Goal: Transaction & Acquisition: Purchase product/service

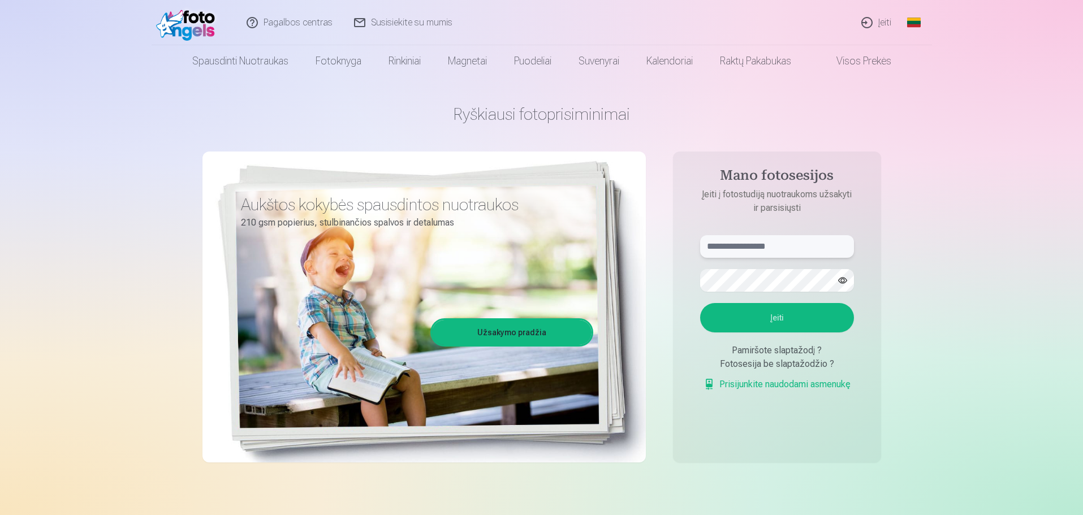
click at [736, 247] on input "text" at bounding box center [777, 246] width 154 height 23
type input "**********"
click at [700, 303] on button "Įeiti" at bounding box center [777, 317] width 154 height 29
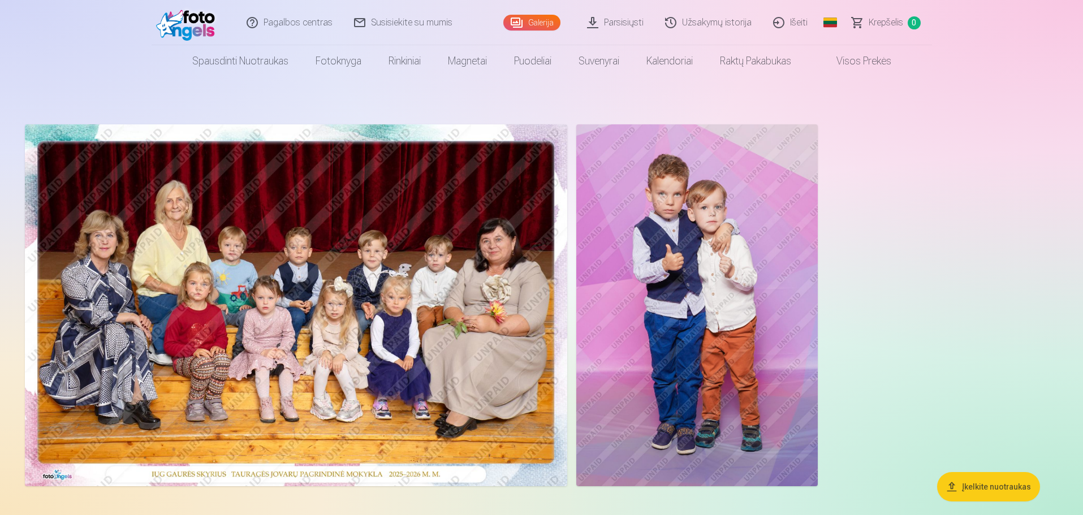
click at [780, 201] on img at bounding box center [698, 305] width 242 height 362
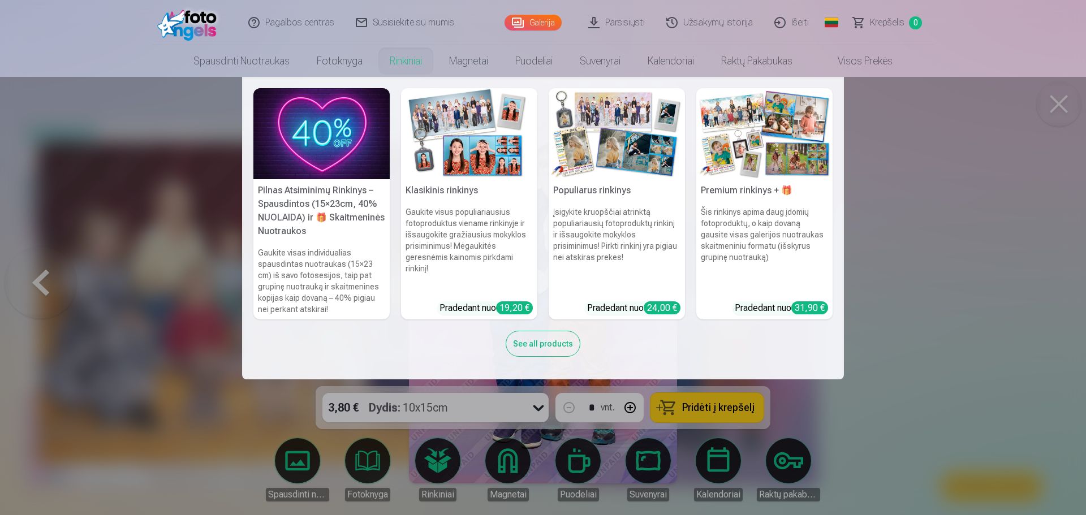
click at [404, 63] on link "Rinkiniai" at bounding box center [405, 61] width 59 height 32
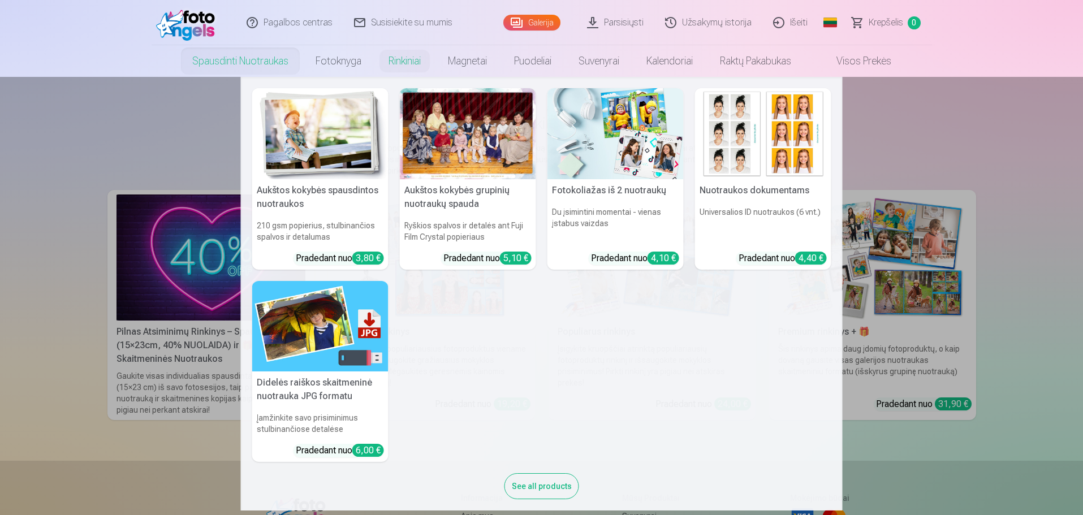
click at [277, 66] on link "Spausdinti nuotraukas" at bounding box center [240, 61] width 123 height 32
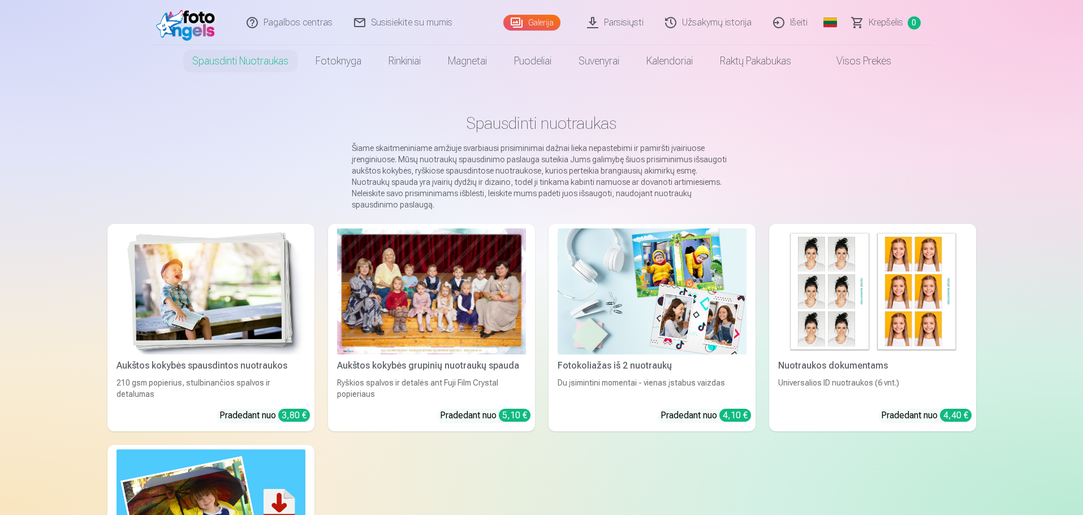
click at [428, 274] on div at bounding box center [431, 292] width 189 height 126
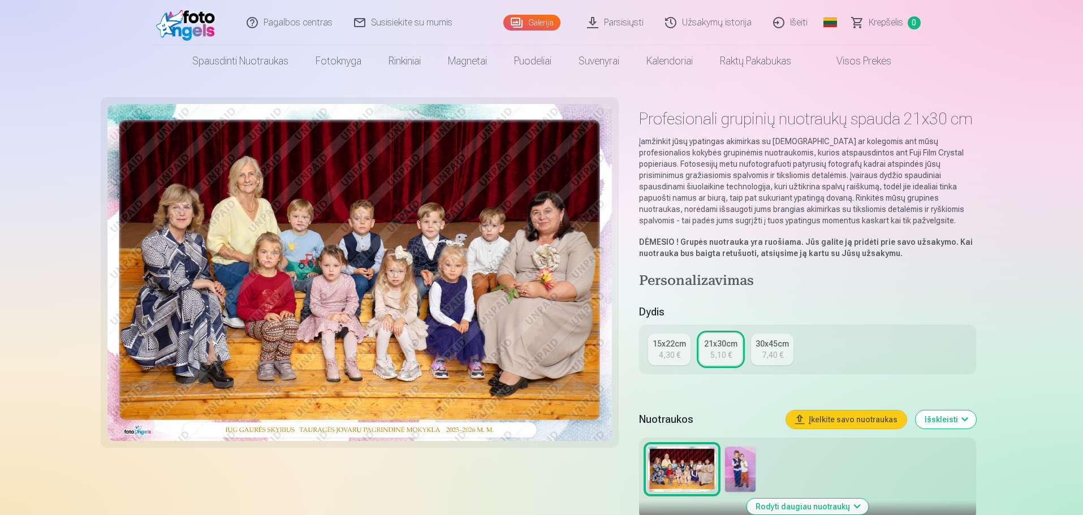
click at [683, 343] on div "15x22cm" at bounding box center [669, 343] width 33 height 11
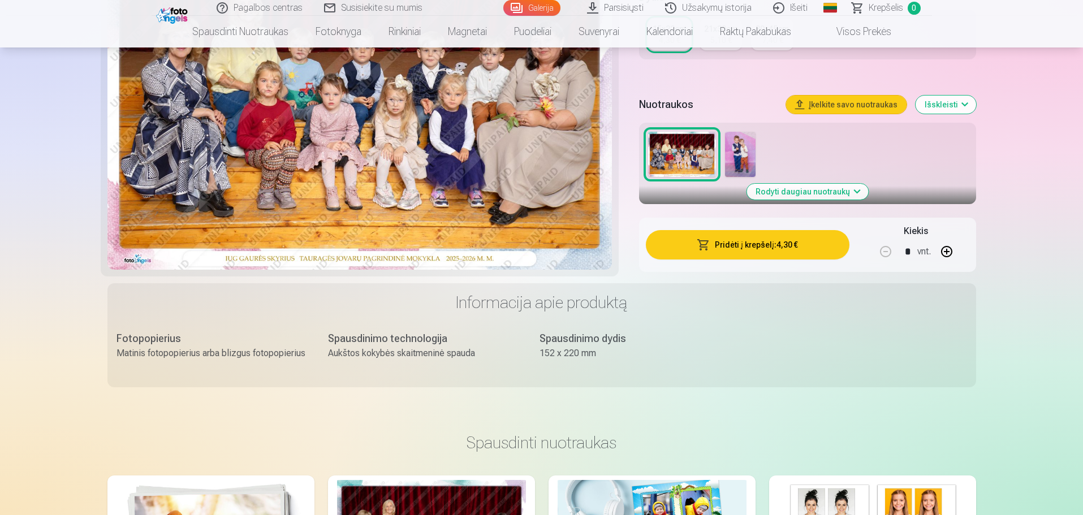
scroll to position [283, 0]
click at [786, 250] on button "Pridėti į krepšelį : 4,30 €" at bounding box center [747, 244] width 203 height 29
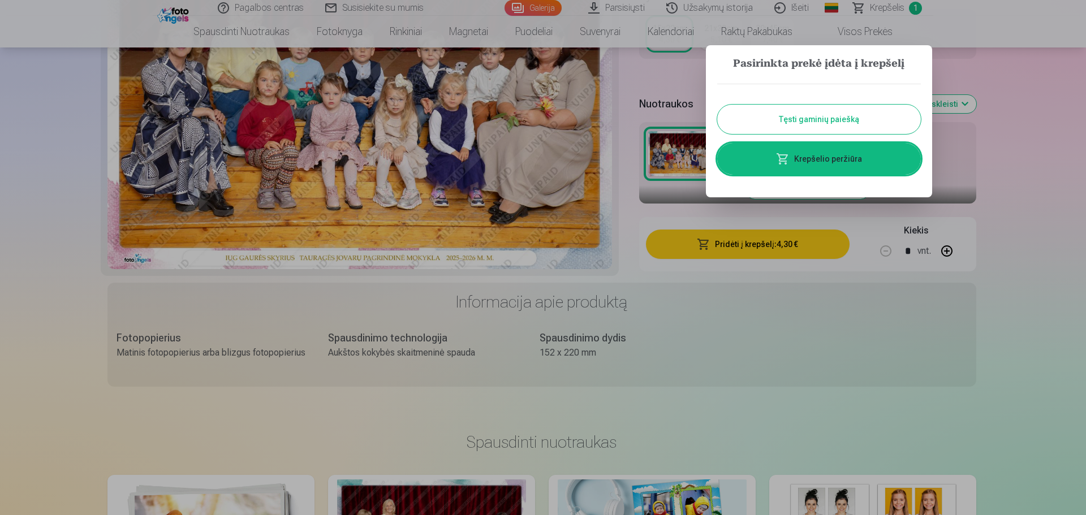
click at [812, 124] on button "Tęsti gaminių paiešką" at bounding box center [819, 119] width 204 height 29
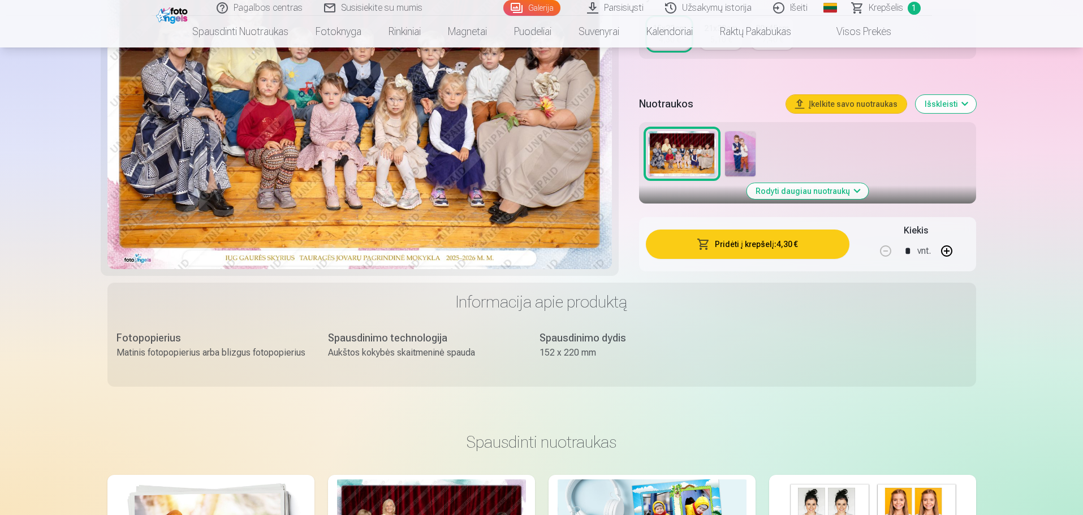
click at [737, 157] on img at bounding box center [740, 153] width 30 height 45
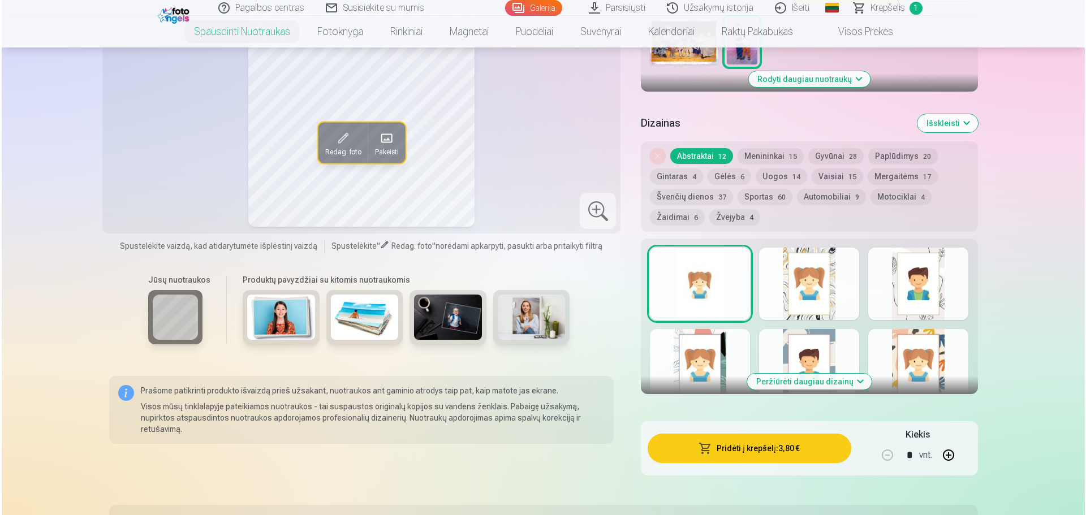
scroll to position [509, 0]
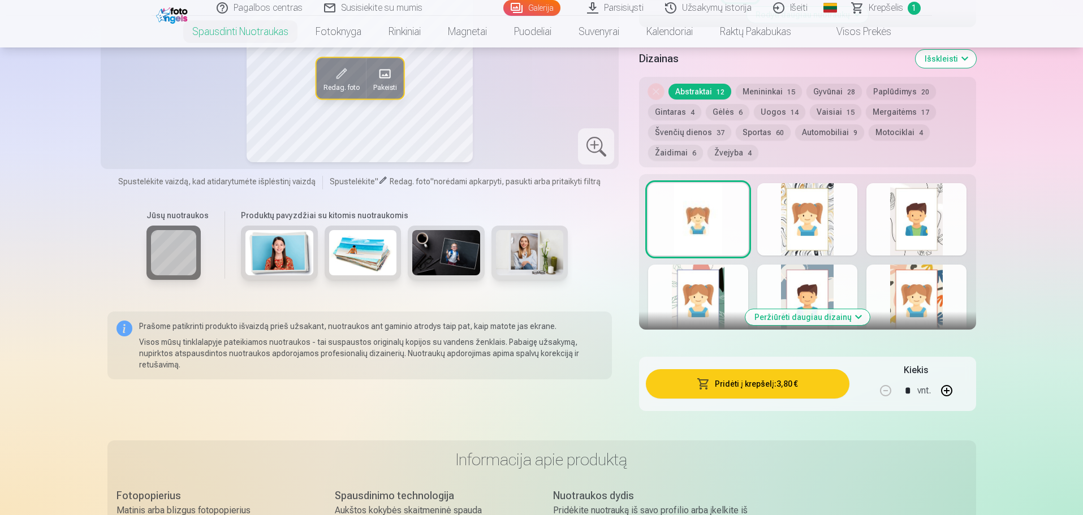
click at [758, 388] on button "Pridėti į krepšelį : 3,80 €" at bounding box center [747, 383] width 203 height 29
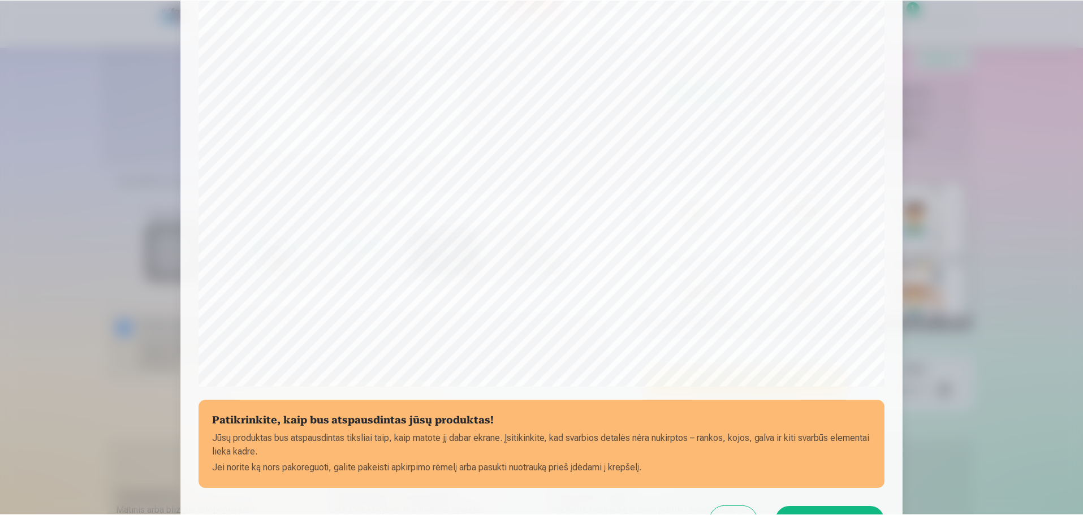
scroll to position [299, 0]
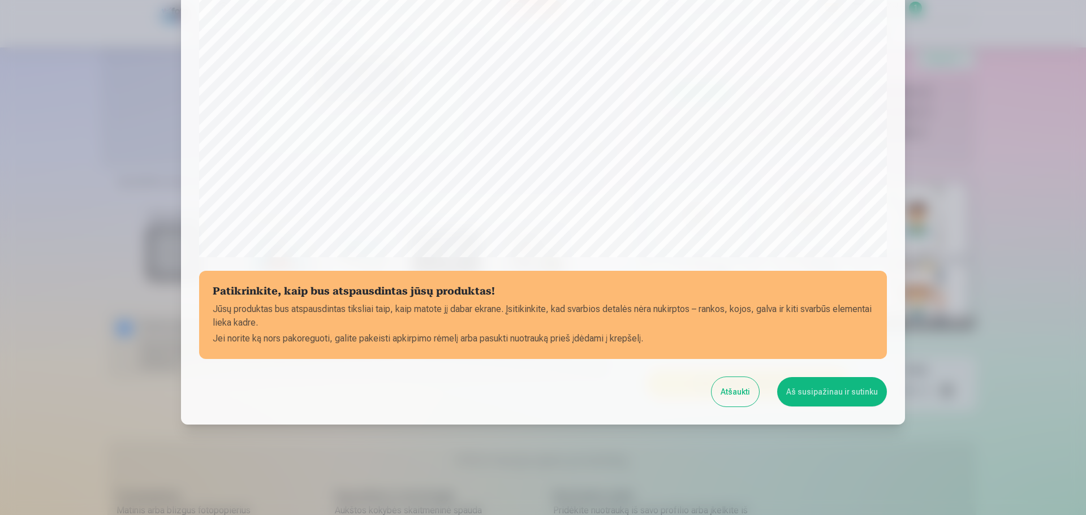
click at [743, 393] on button "Atšaukti" at bounding box center [736, 391] width 48 height 29
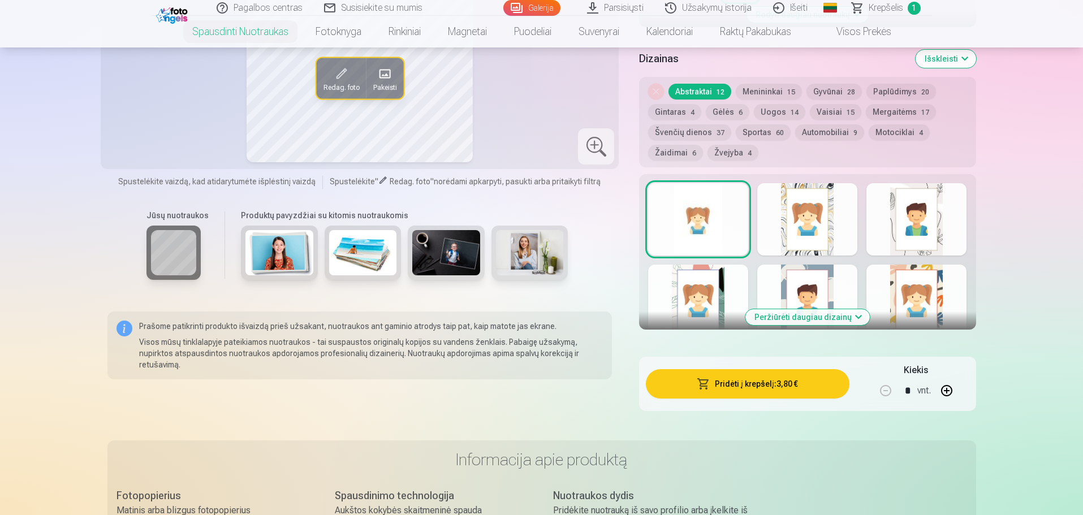
click at [807, 295] on div at bounding box center [808, 301] width 100 height 72
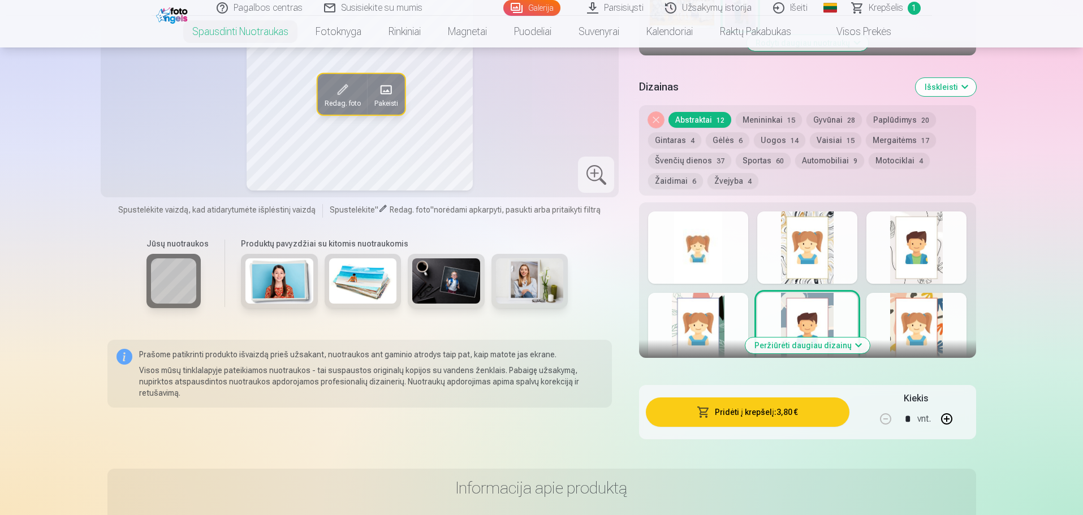
scroll to position [509, 0]
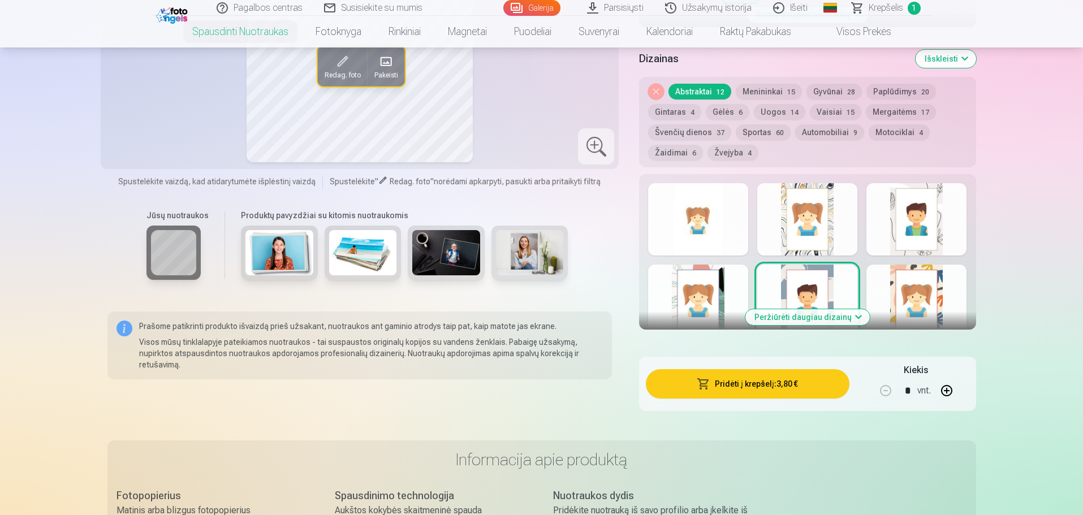
click at [832, 320] on button "Peržiūrėti daugiau dizainų" at bounding box center [808, 317] width 124 height 16
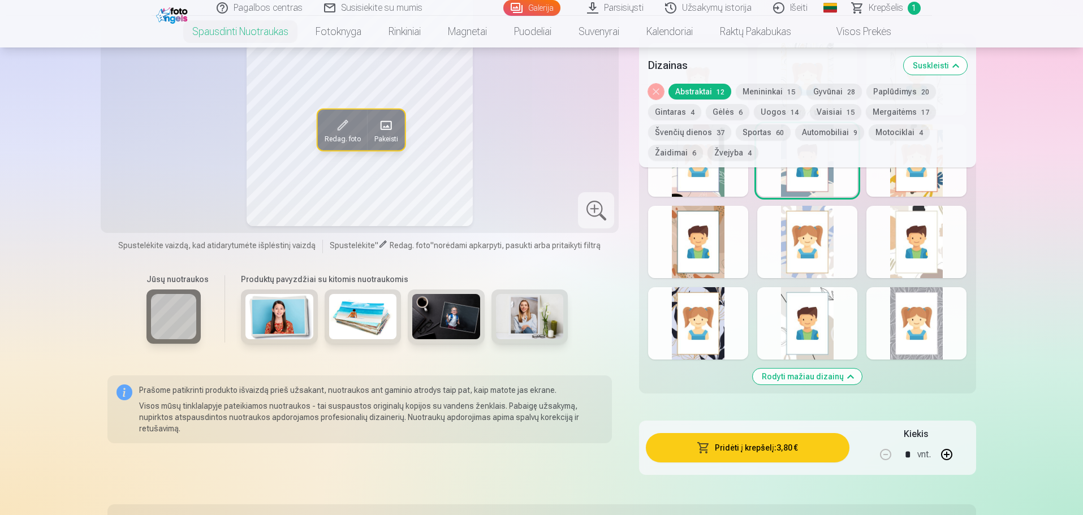
scroll to position [622, 0]
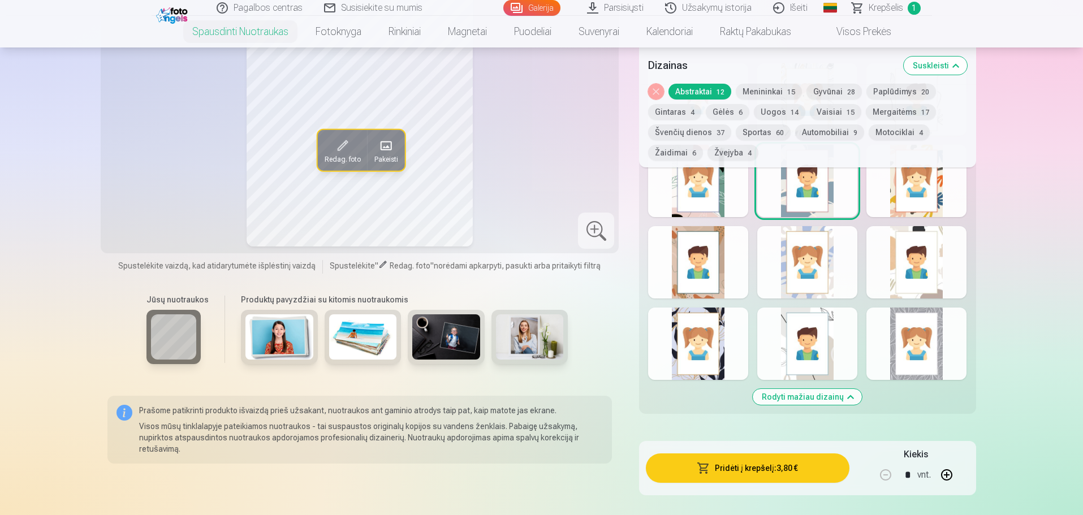
click at [837, 322] on div at bounding box center [808, 344] width 100 height 72
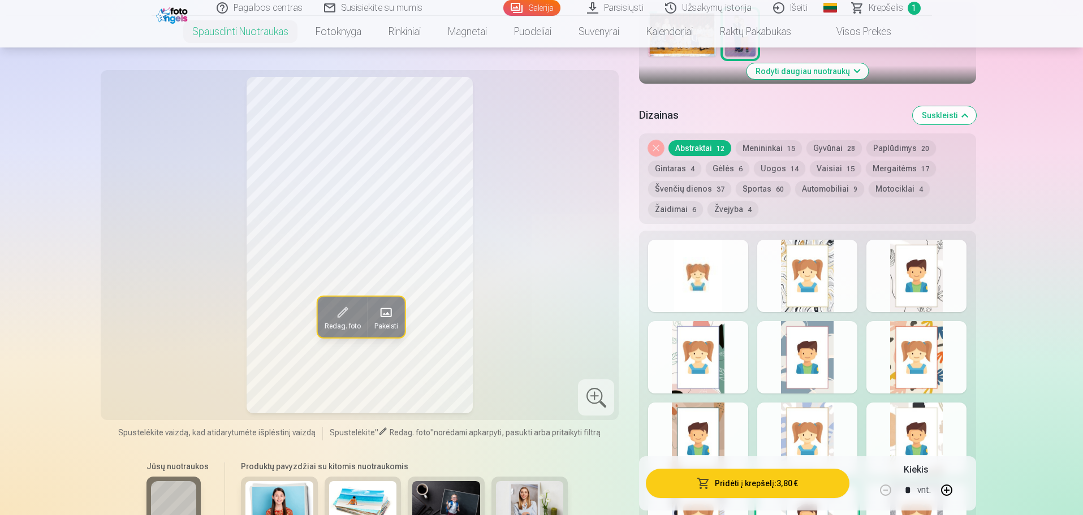
scroll to position [396, 0]
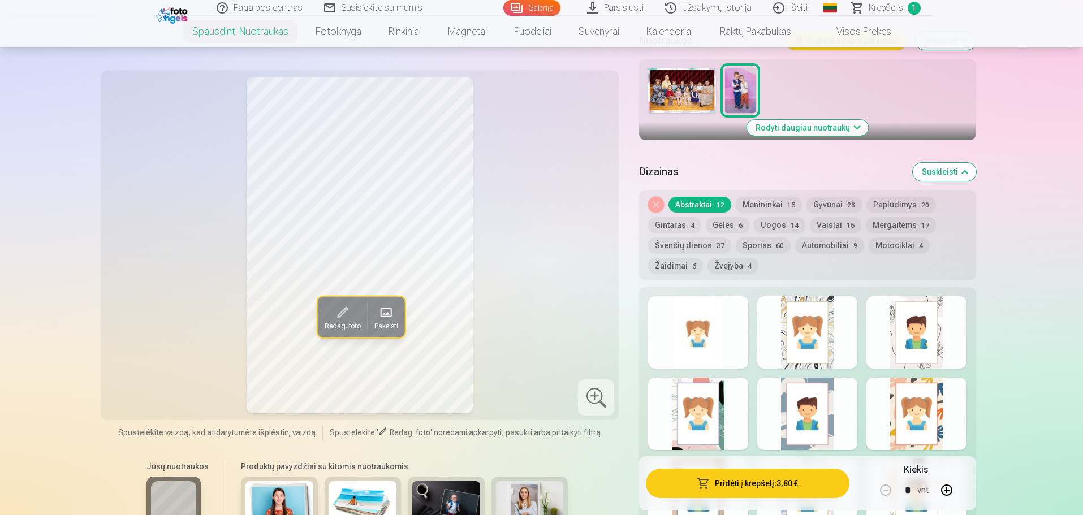
click at [717, 326] on div at bounding box center [698, 332] width 100 height 72
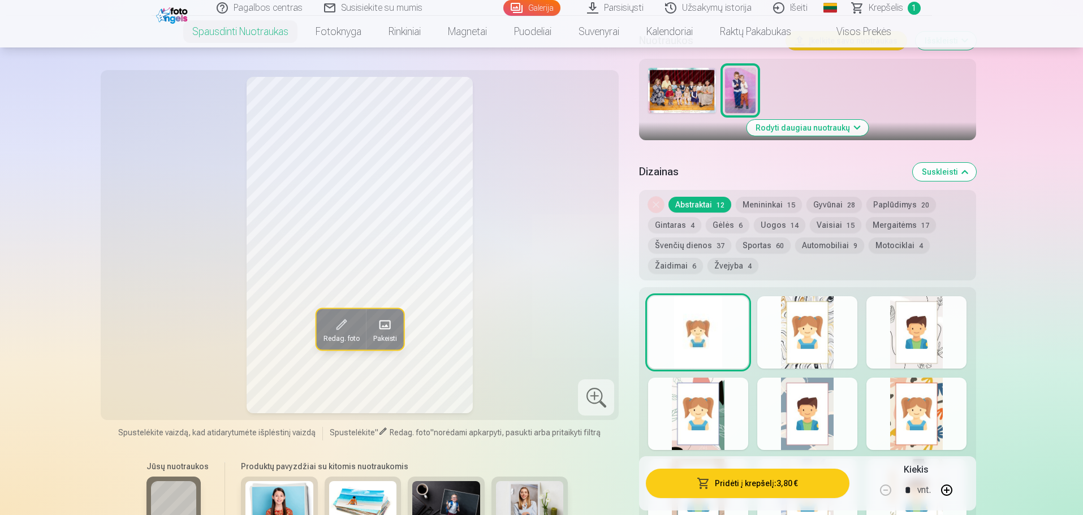
click at [824, 248] on button "Automobiliai 9" at bounding box center [829, 246] width 69 height 16
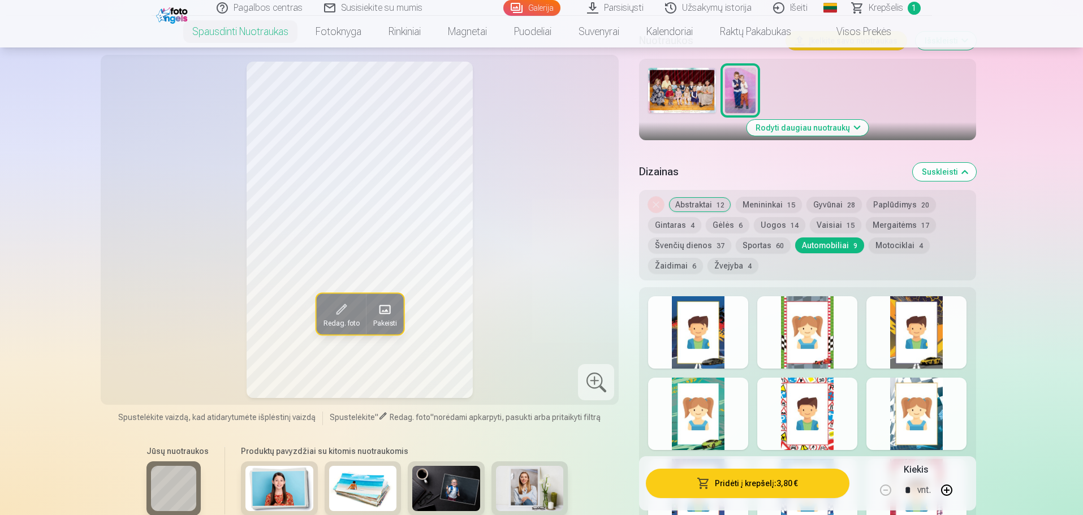
click at [744, 242] on button "Sportas 60" at bounding box center [763, 246] width 55 height 16
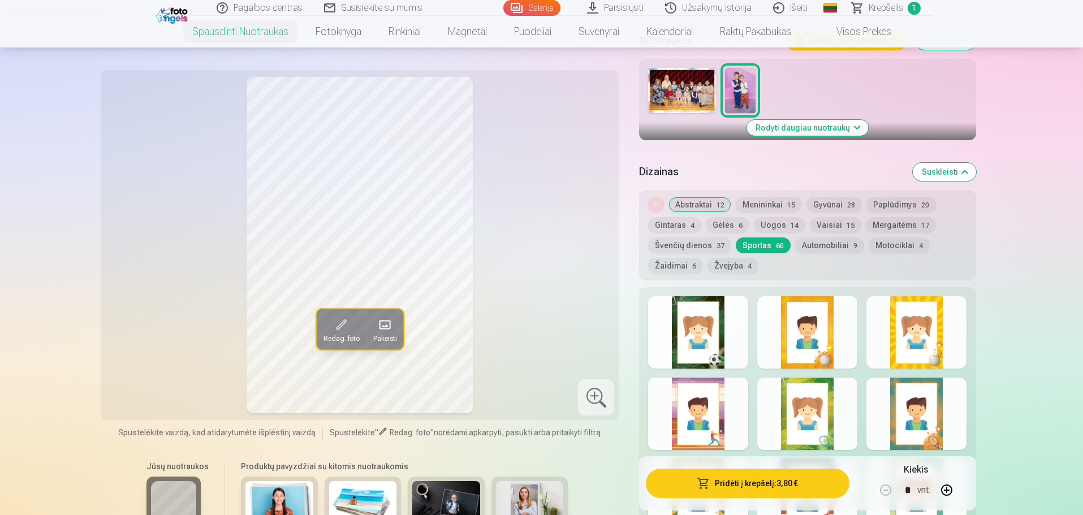
click at [670, 270] on button "Žaidimai 6" at bounding box center [675, 266] width 55 height 16
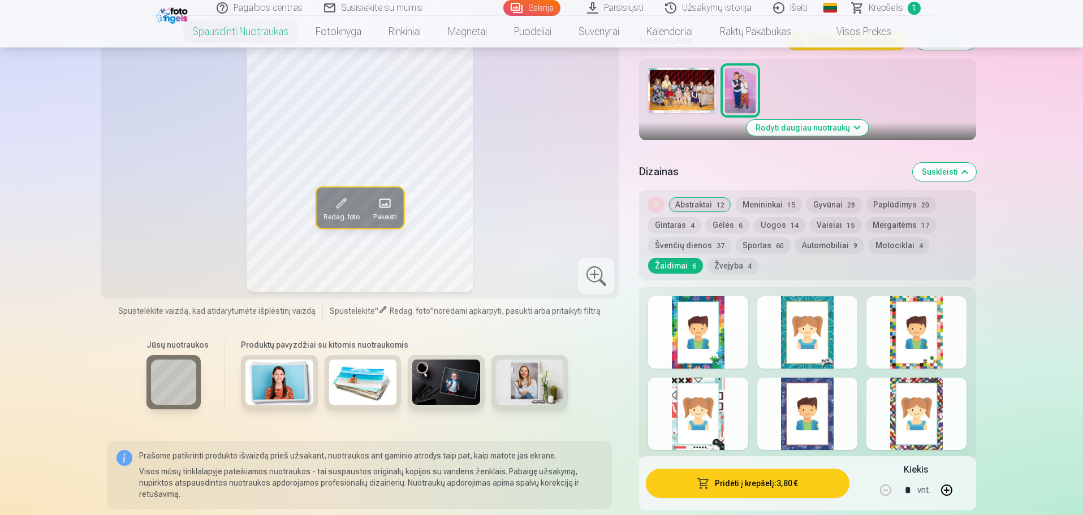
click at [684, 223] on button "Gintaras 4" at bounding box center [674, 225] width 53 height 16
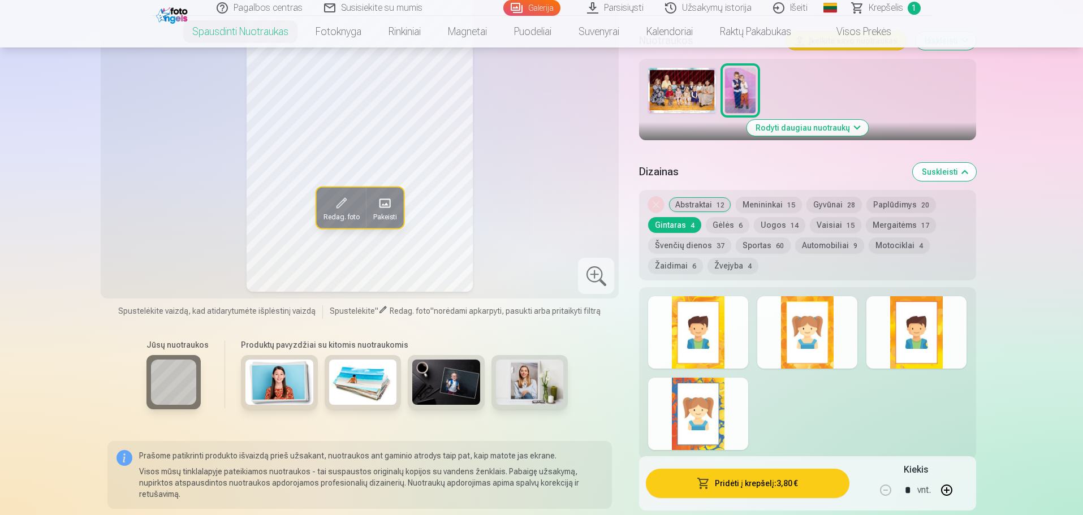
click at [838, 208] on button "Gyvūnai 28" at bounding box center [834, 205] width 55 height 16
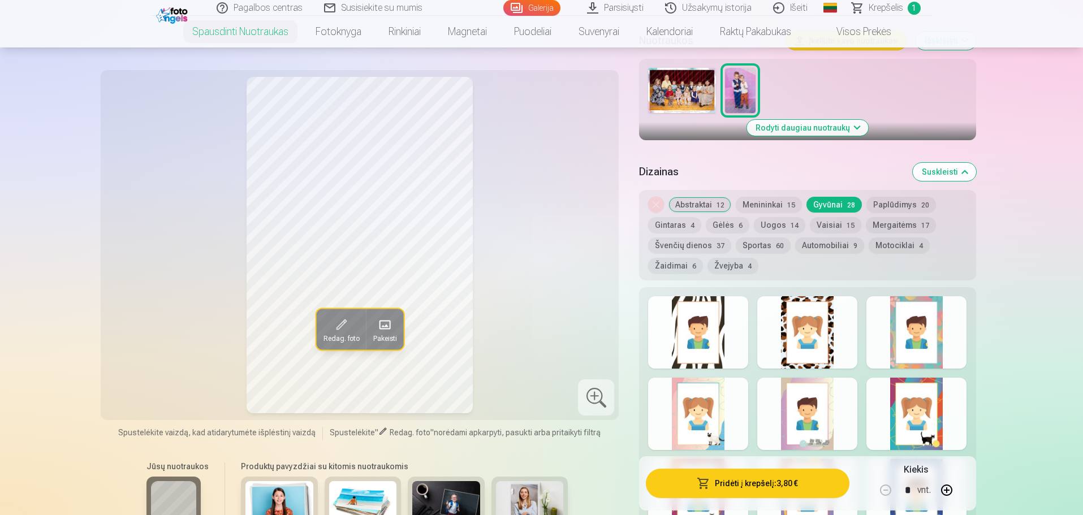
click at [768, 227] on button "Uogos 14" at bounding box center [779, 225] width 51 height 16
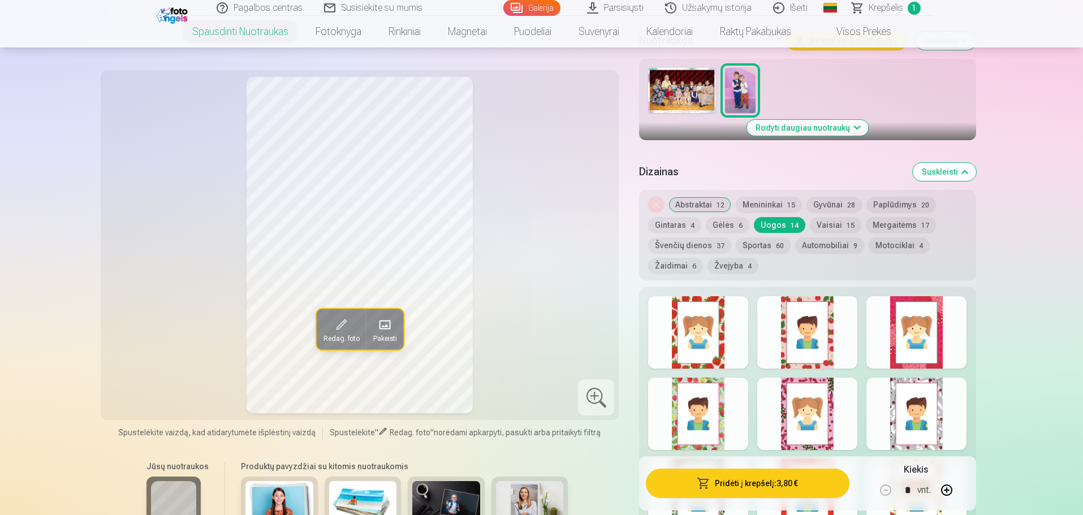
click at [763, 247] on button "Sportas 60" at bounding box center [763, 246] width 55 height 16
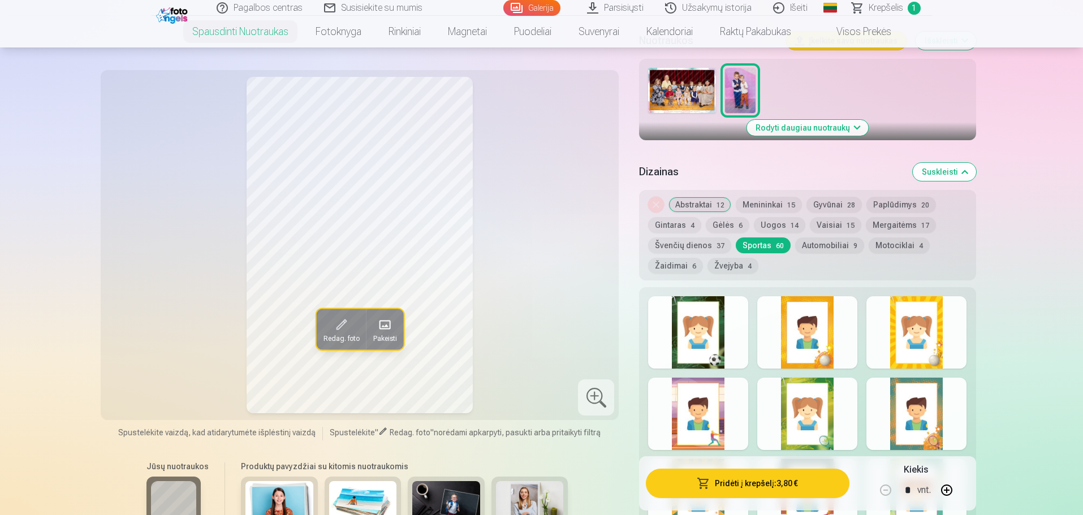
click at [953, 436] on div at bounding box center [917, 414] width 100 height 72
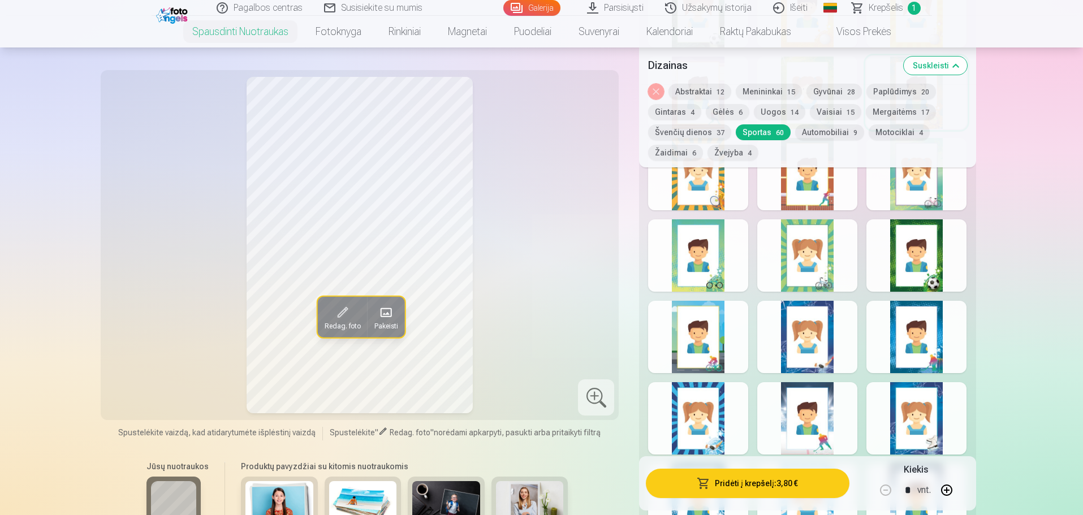
scroll to position [736, 0]
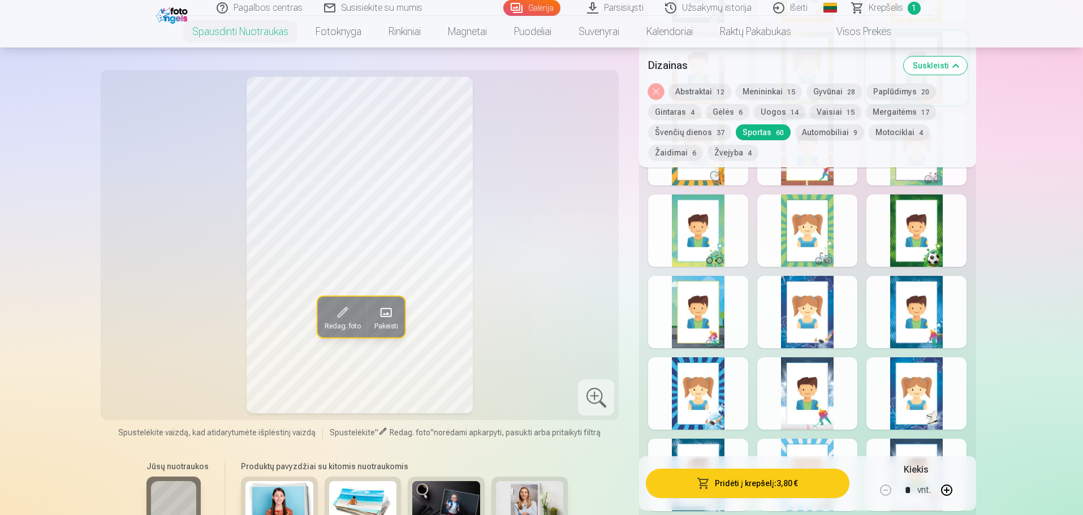
click at [926, 328] on div at bounding box center [917, 312] width 100 height 72
click at [707, 315] on div at bounding box center [698, 312] width 100 height 72
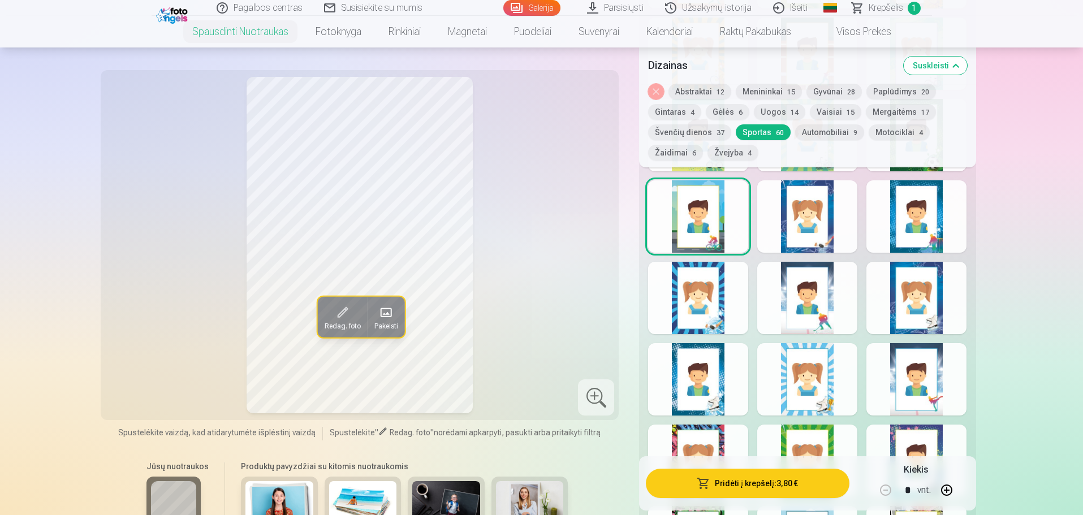
scroll to position [849, 0]
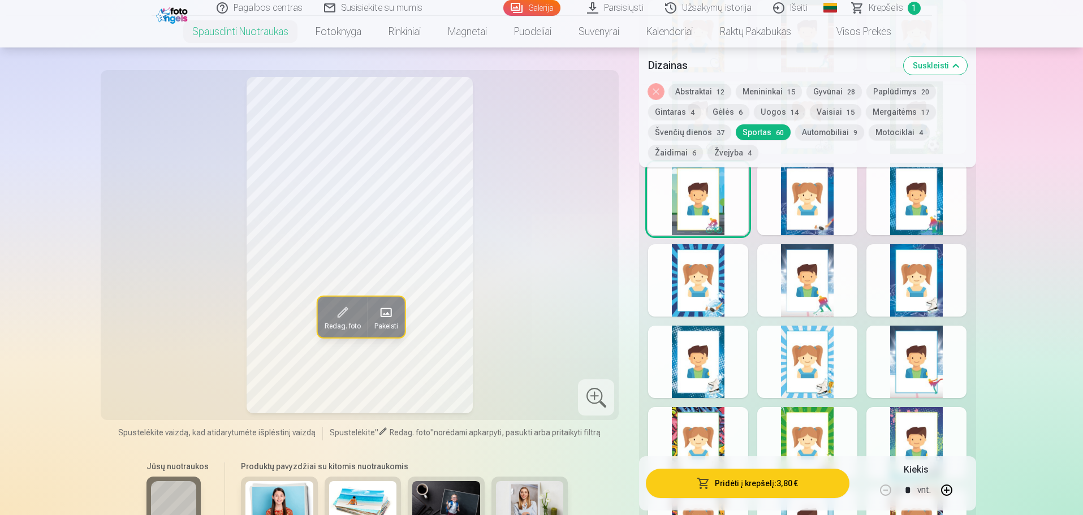
click at [716, 366] on div at bounding box center [698, 362] width 100 height 72
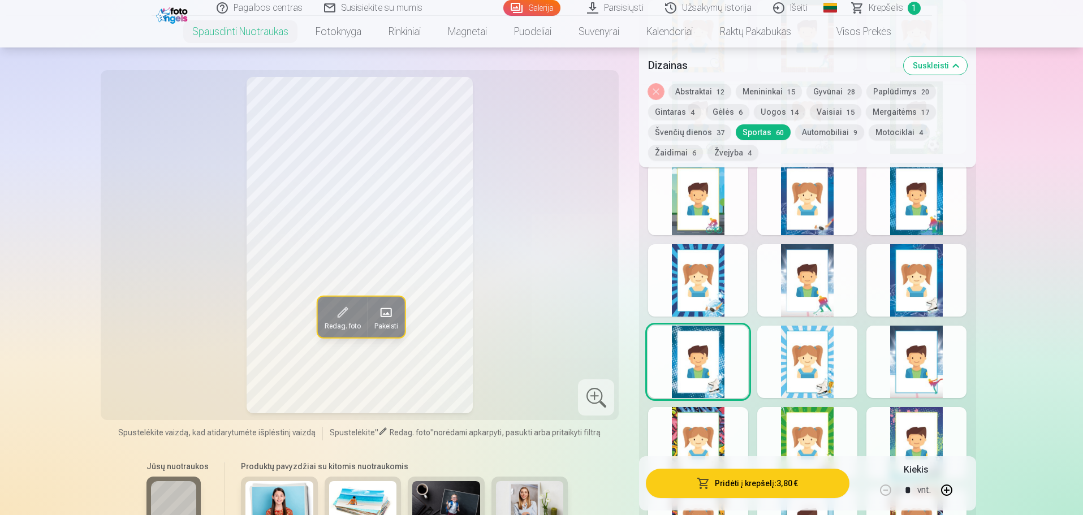
click at [803, 371] on div at bounding box center [808, 362] width 100 height 72
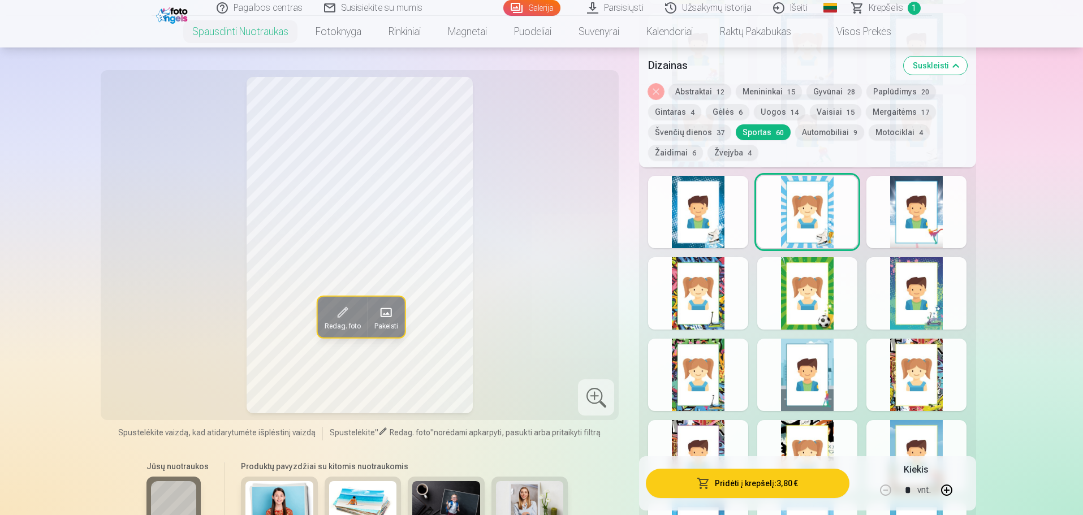
scroll to position [1018, 0]
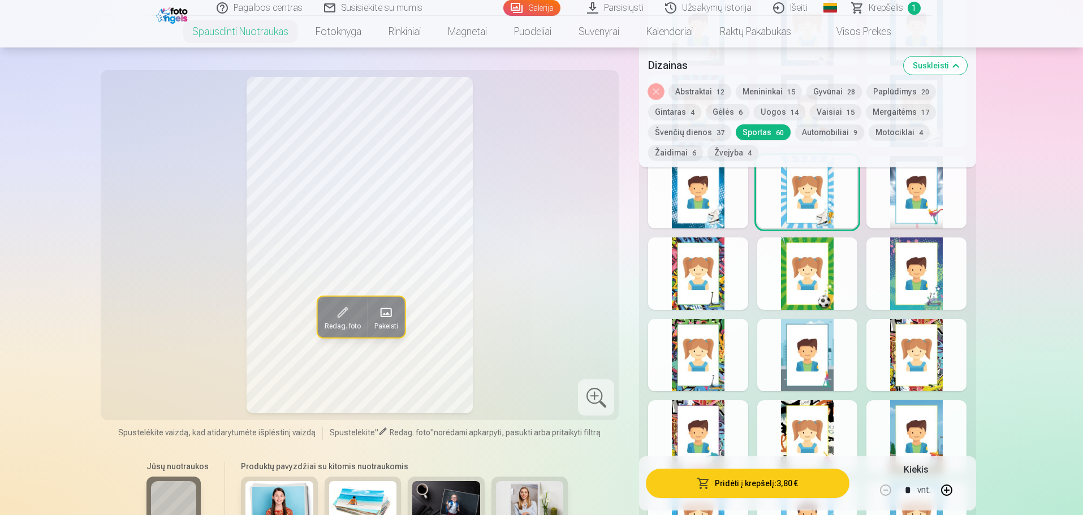
click at [919, 291] on div at bounding box center [917, 274] width 100 height 72
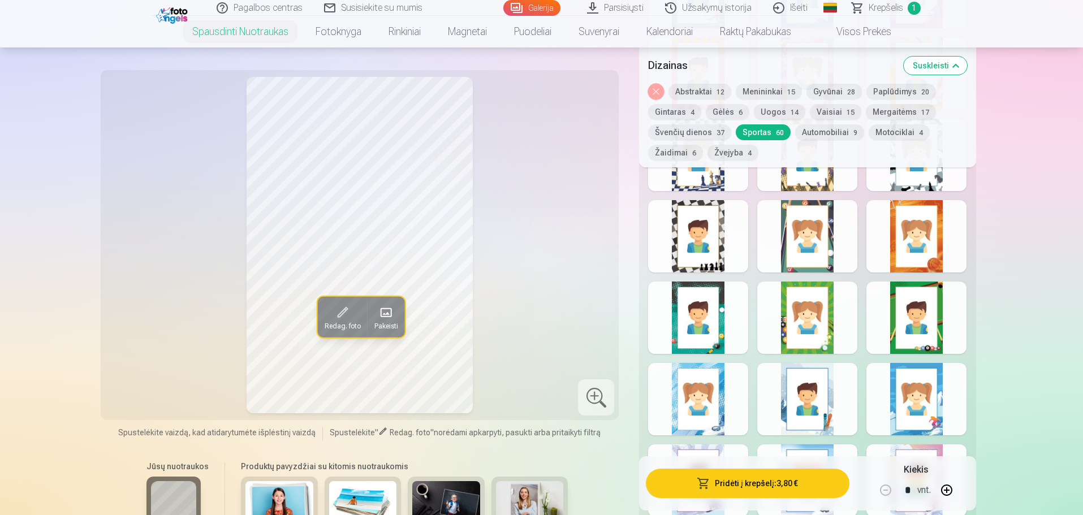
scroll to position [1471, 0]
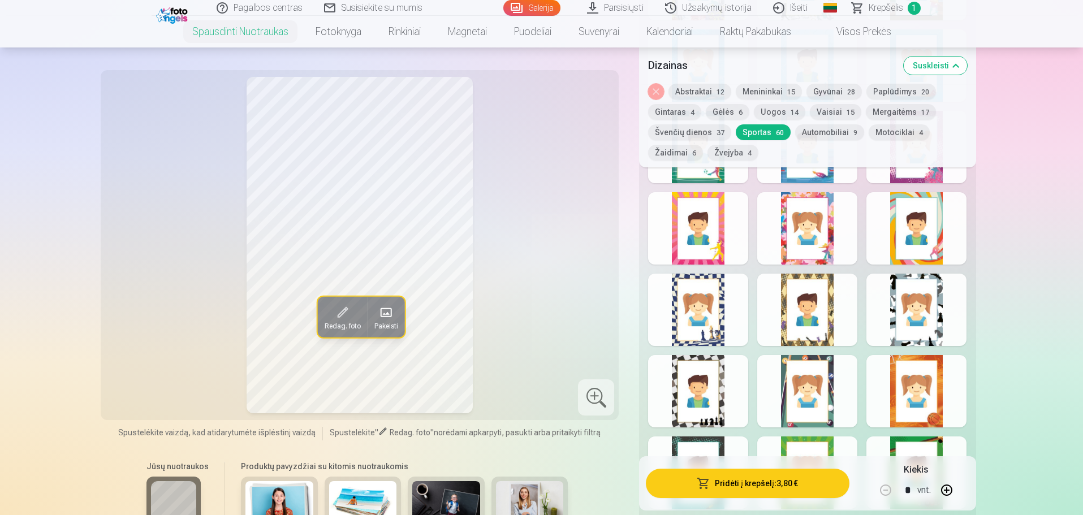
click at [898, 135] on button "Motociklai 4" at bounding box center [899, 132] width 61 height 16
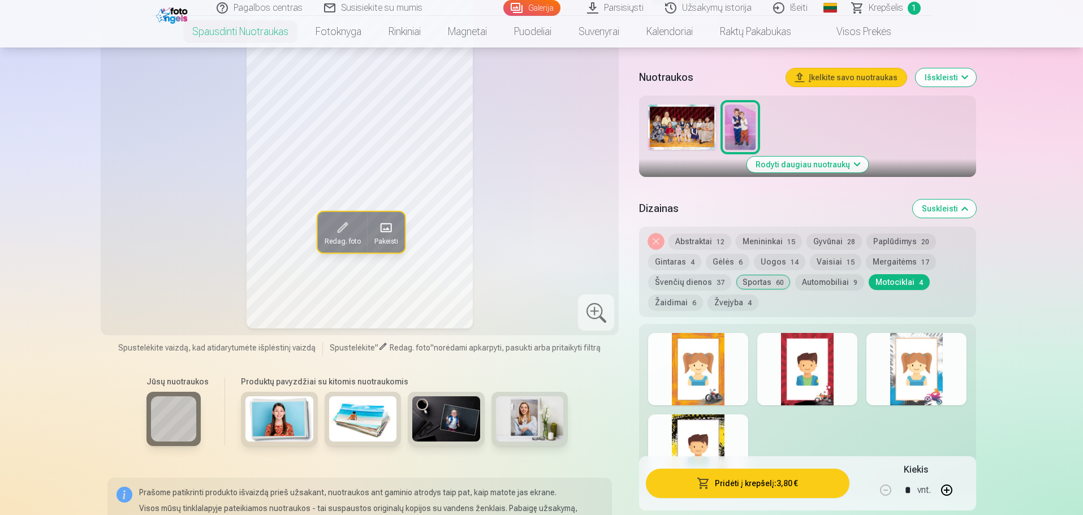
scroll to position [339, 0]
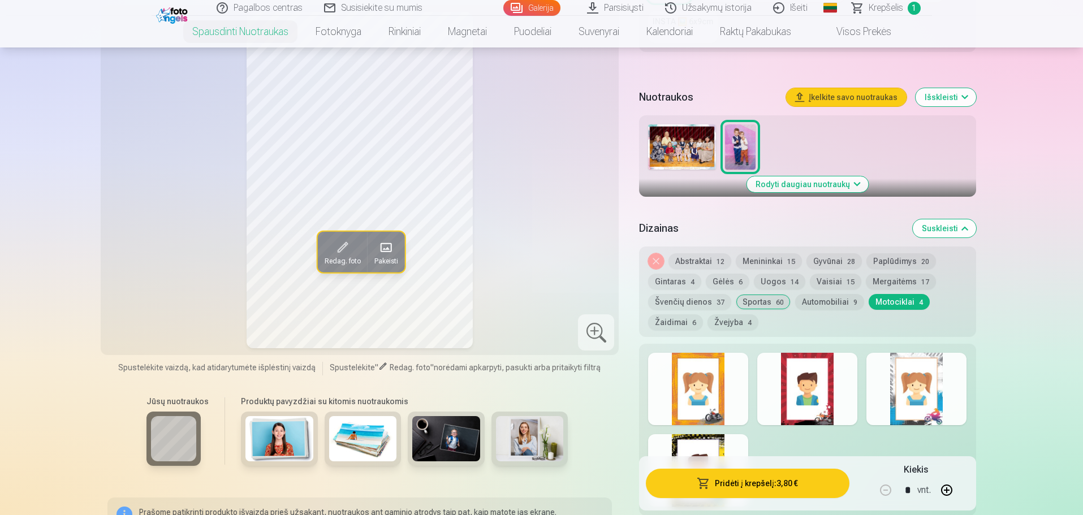
click at [883, 256] on button "Paplūdimys 20" at bounding box center [902, 261] width 70 height 16
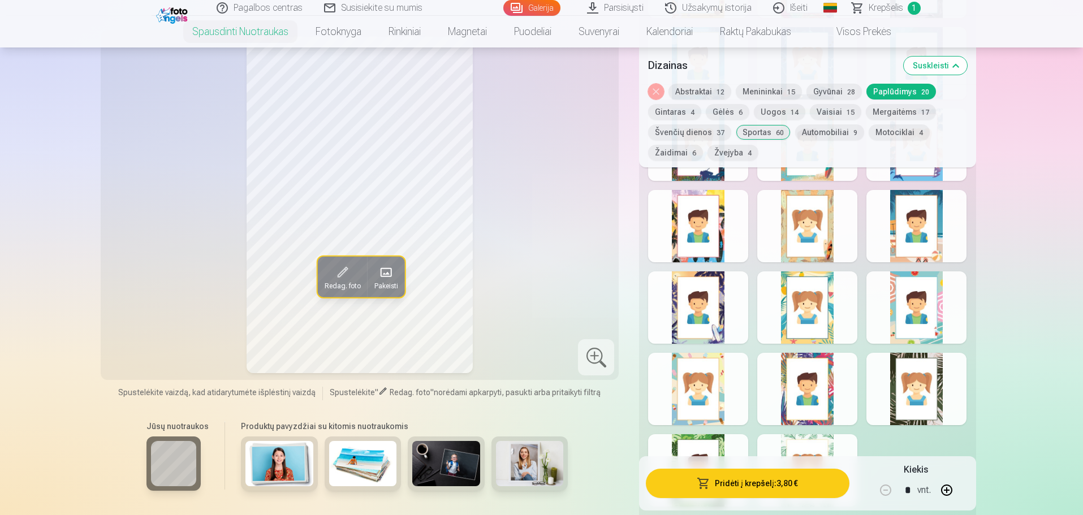
scroll to position [792, 0]
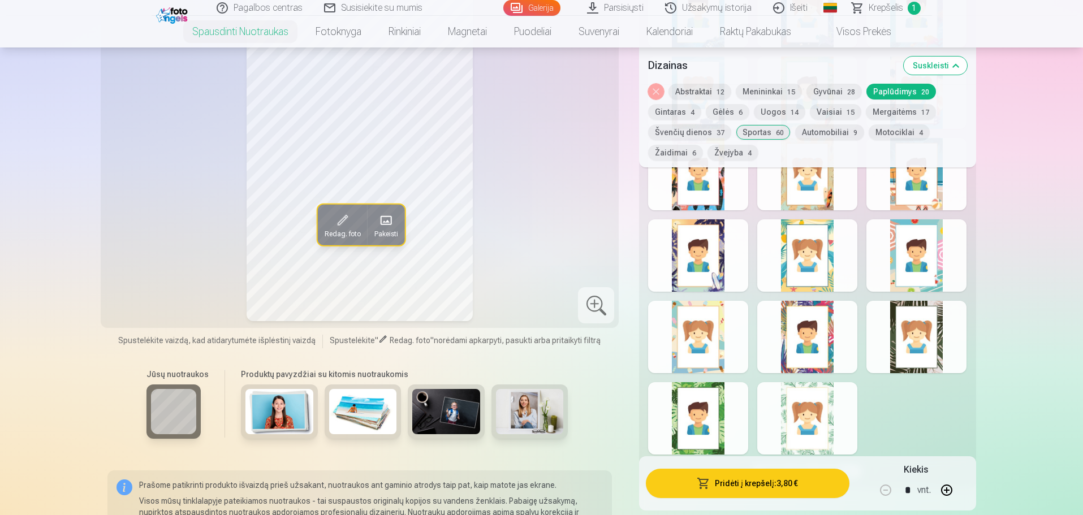
click at [905, 270] on div at bounding box center [917, 256] width 100 height 72
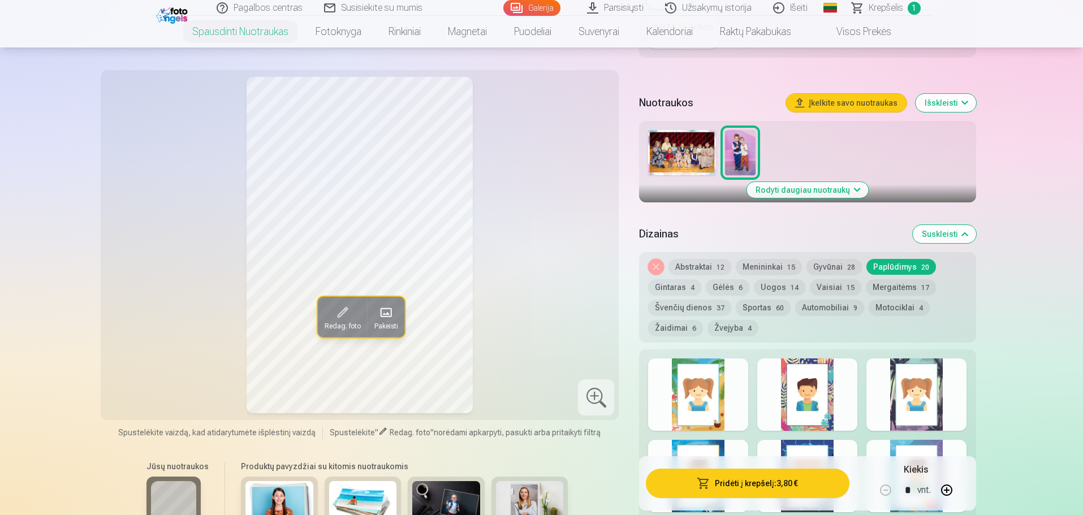
scroll to position [339, 0]
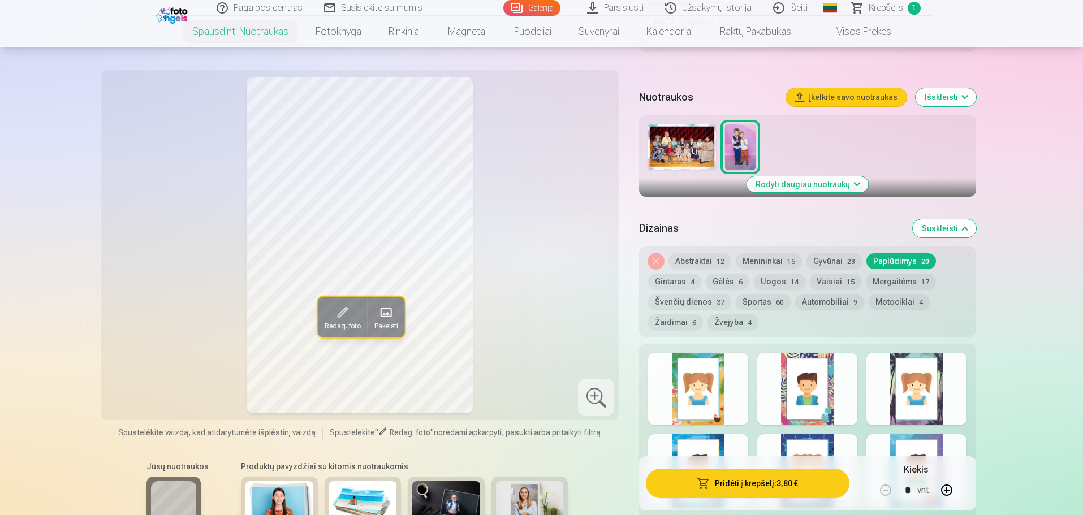
click at [653, 262] on button "Nuimkite dizainą" at bounding box center [656, 261] width 16 height 16
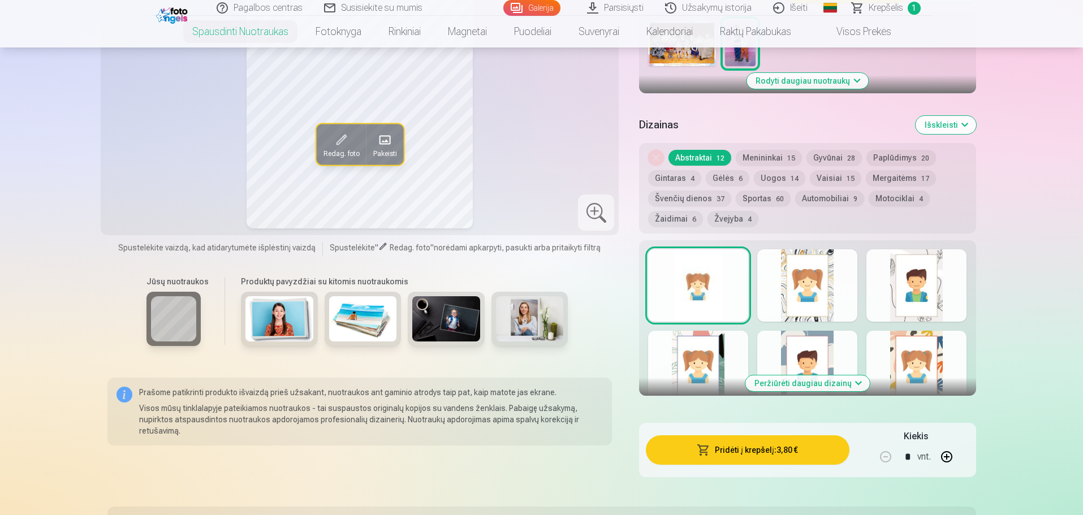
scroll to position [444, 0]
click at [699, 282] on div at bounding box center [698, 285] width 100 height 72
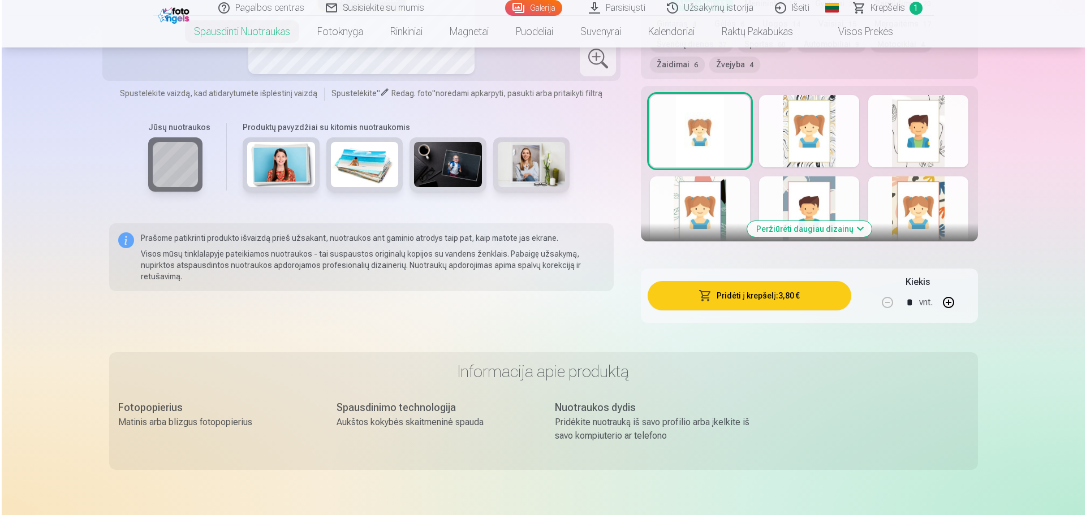
scroll to position [613, 0]
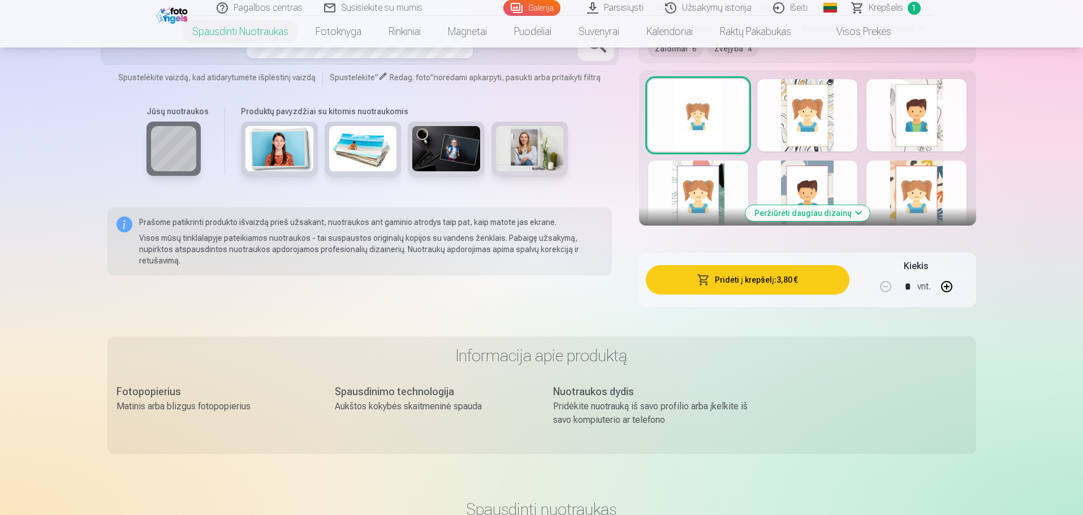
click at [763, 281] on button "Pridėti į krepšelį : 3,80 €" at bounding box center [747, 279] width 203 height 29
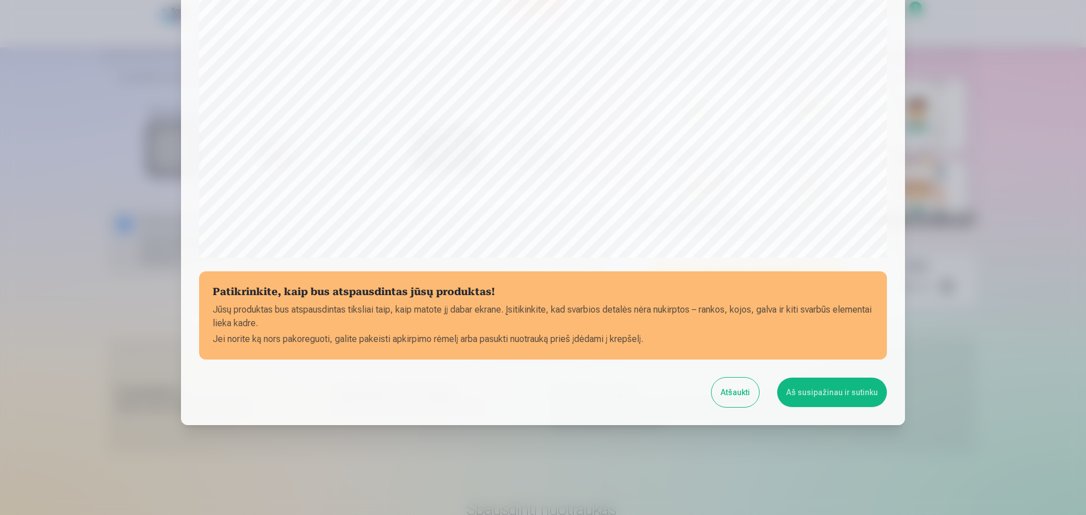
scroll to position [299, 0]
click at [835, 395] on button "Aš susipažinau ir sutinku" at bounding box center [832, 391] width 110 height 29
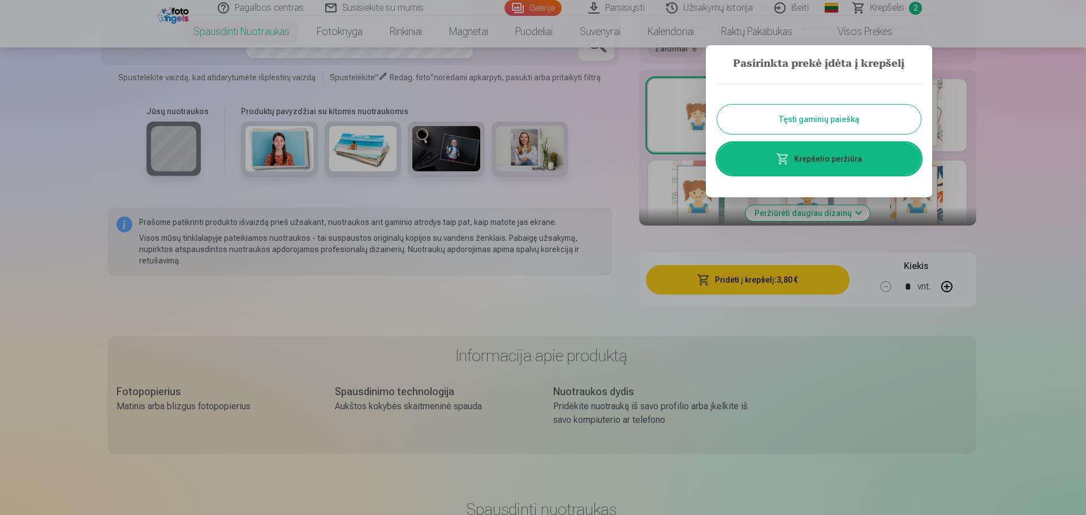
click at [820, 157] on link "Krepšelio peržiūra" at bounding box center [819, 159] width 204 height 32
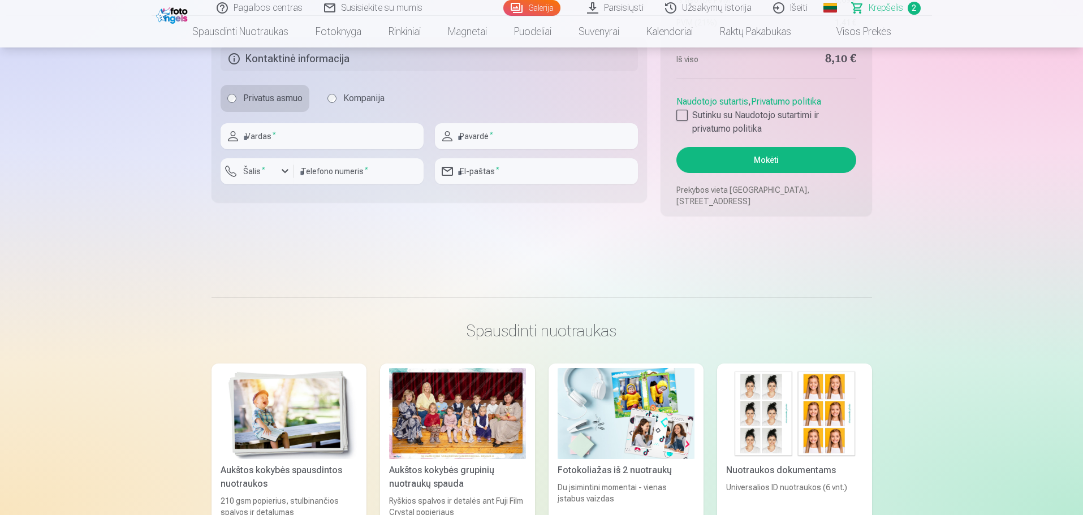
scroll to position [849, 0]
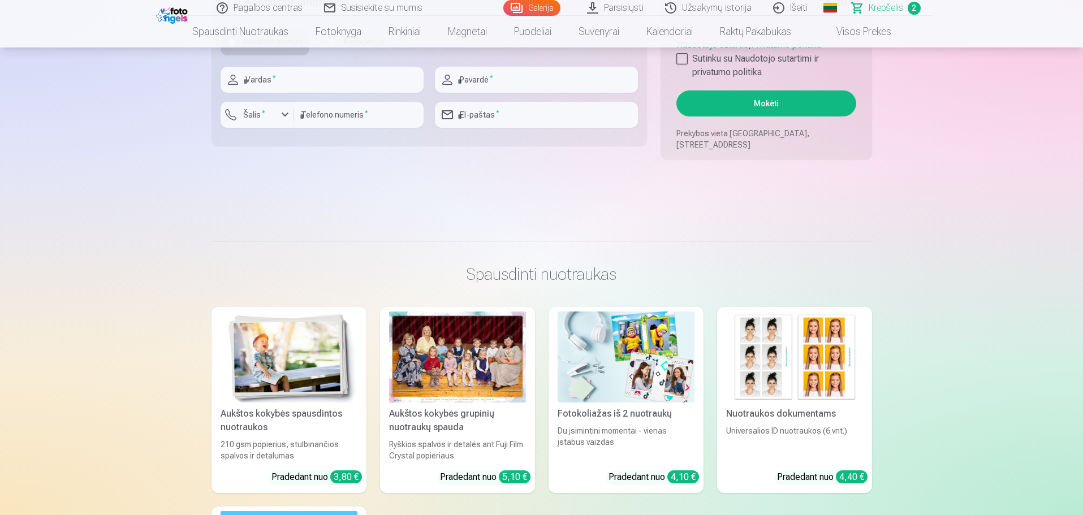
click at [679, 350] on img at bounding box center [626, 357] width 137 height 91
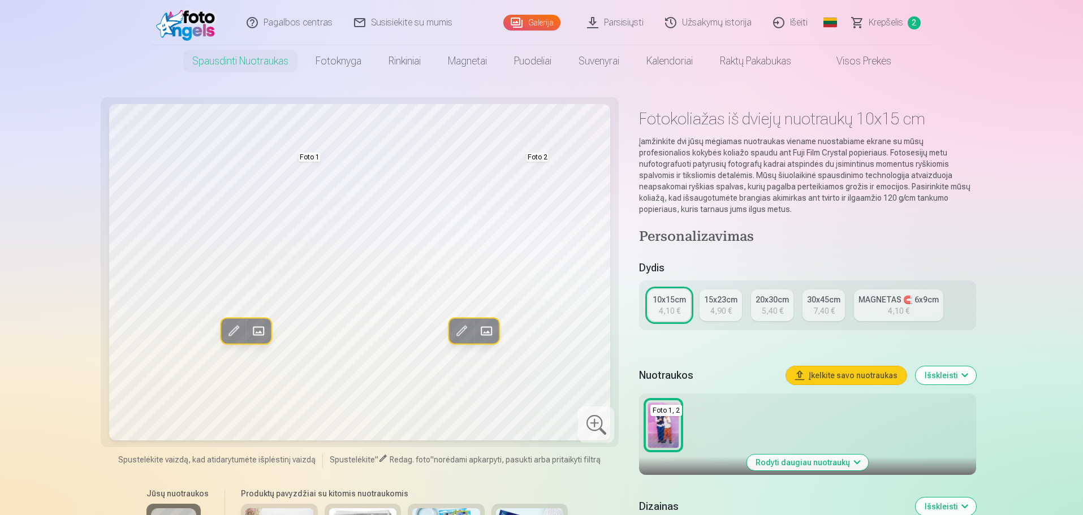
click at [897, 21] on span "Krepšelis" at bounding box center [886, 23] width 35 height 14
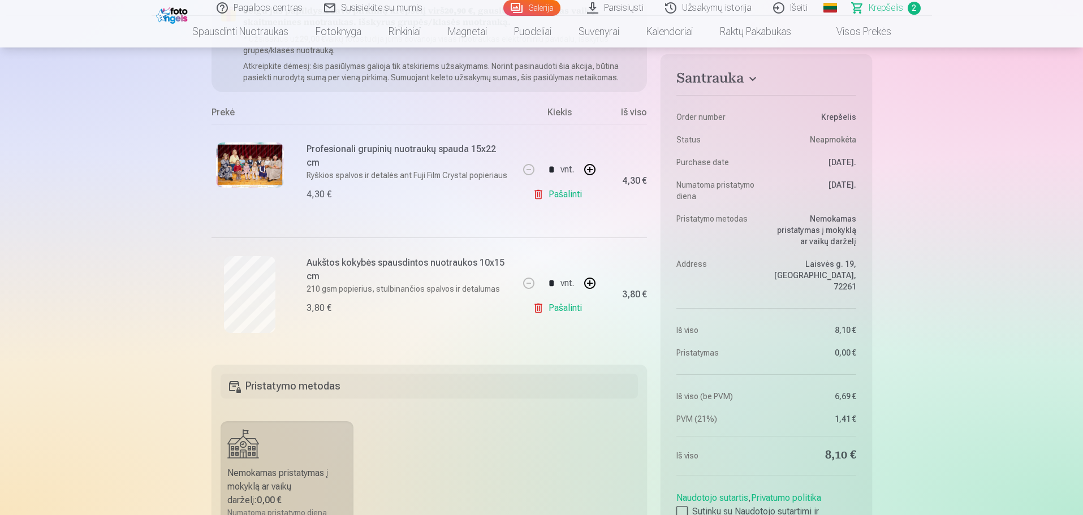
scroll to position [170, 0]
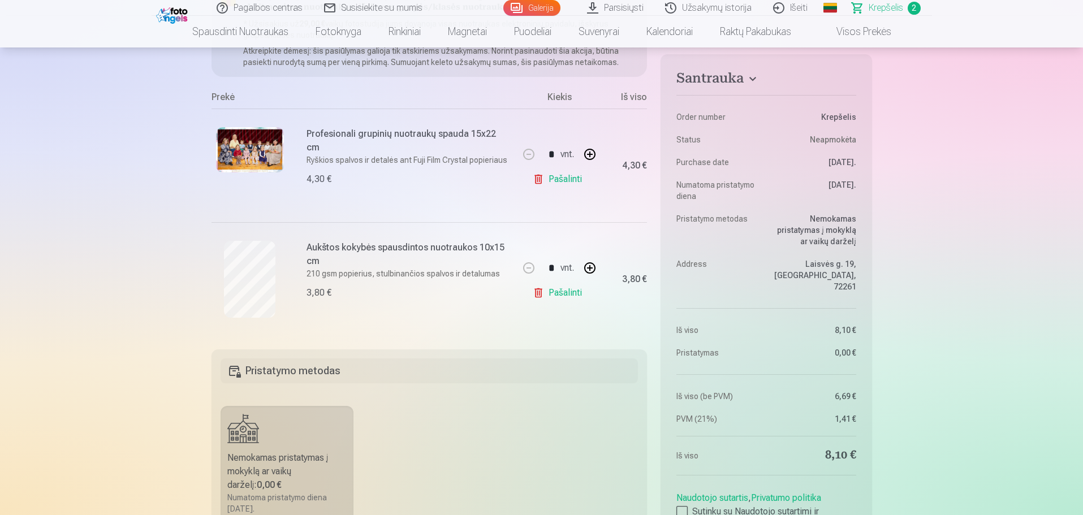
click at [547, 7] on link "Galerija" at bounding box center [532, 8] width 57 height 16
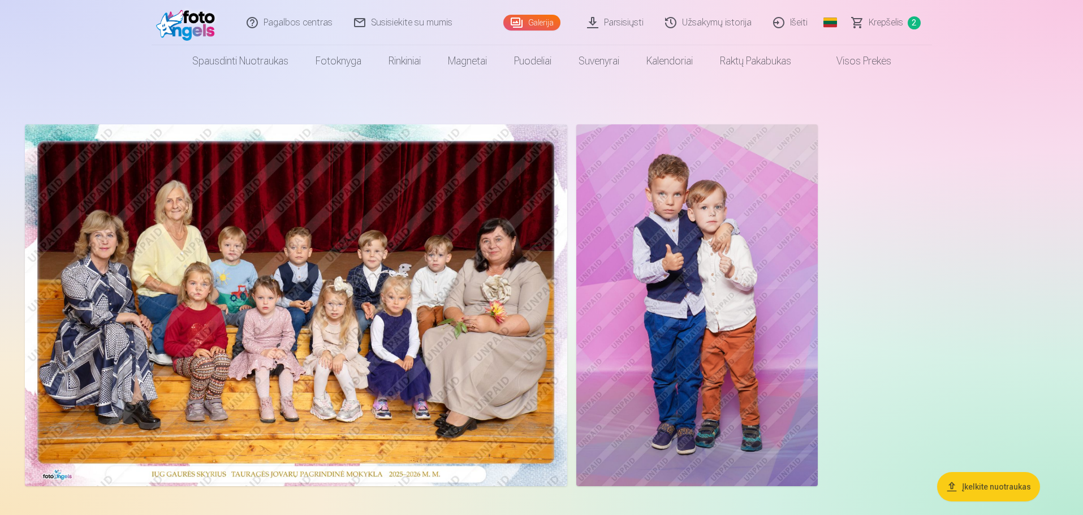
click at [875, 28] on span "Krepšelis" at bounding box center [886, 23] width 35 height 14
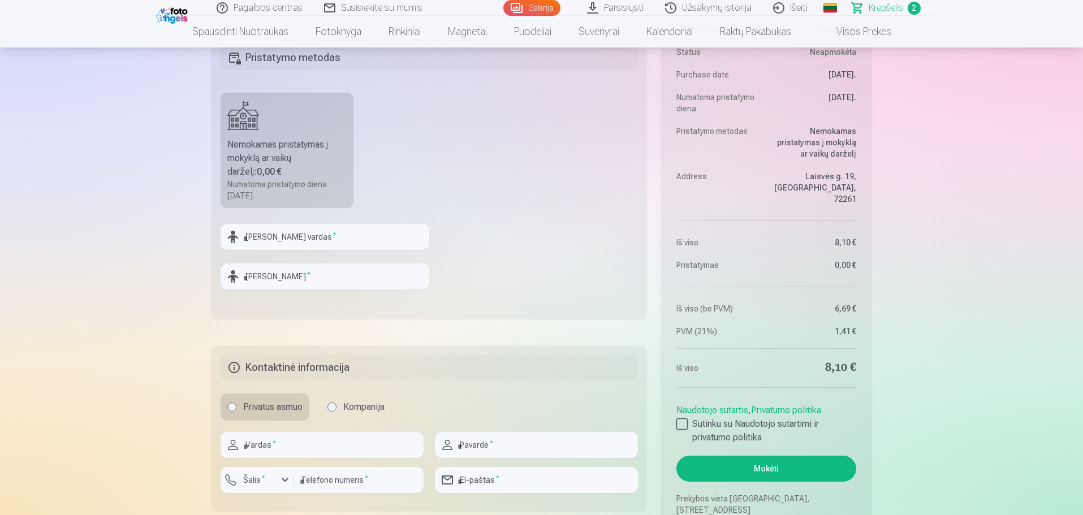
scroll to position [679, 0]
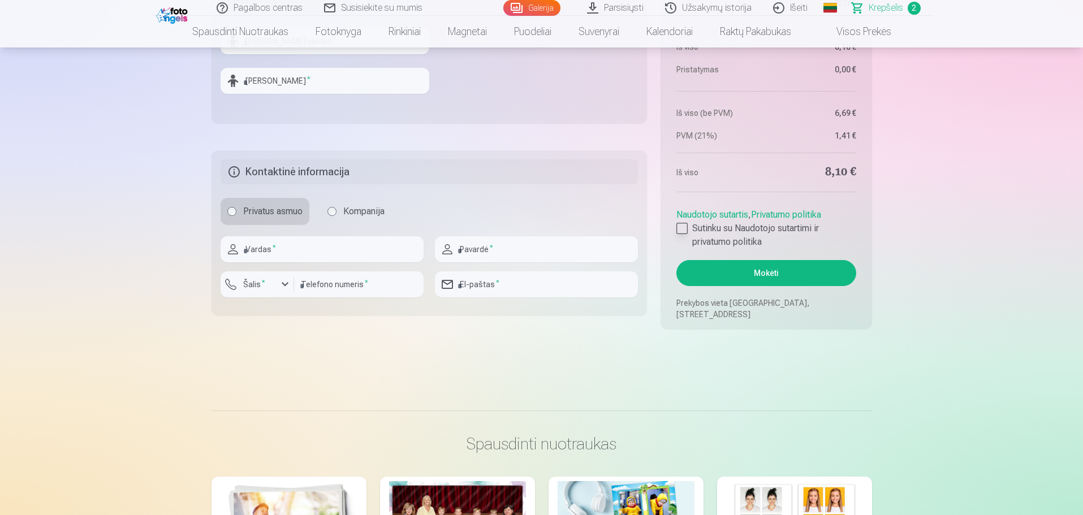
click at [682, 224] on div at bounding box center [682, 228] width 11 height 11
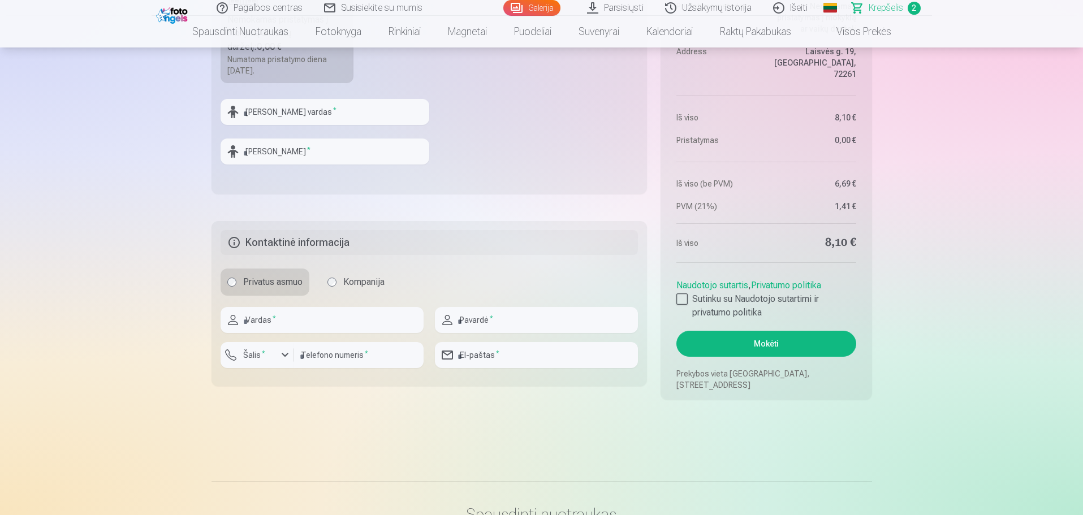
scroll to position [622, 0]
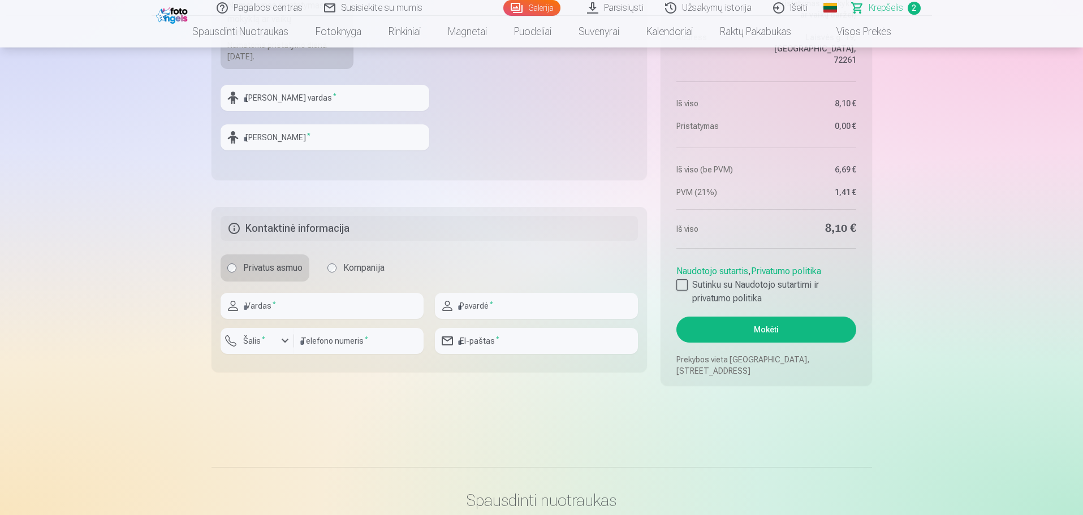
click at [792, 328] on button "Mokėti" at bounding box center [766, 330] width 179 height 26
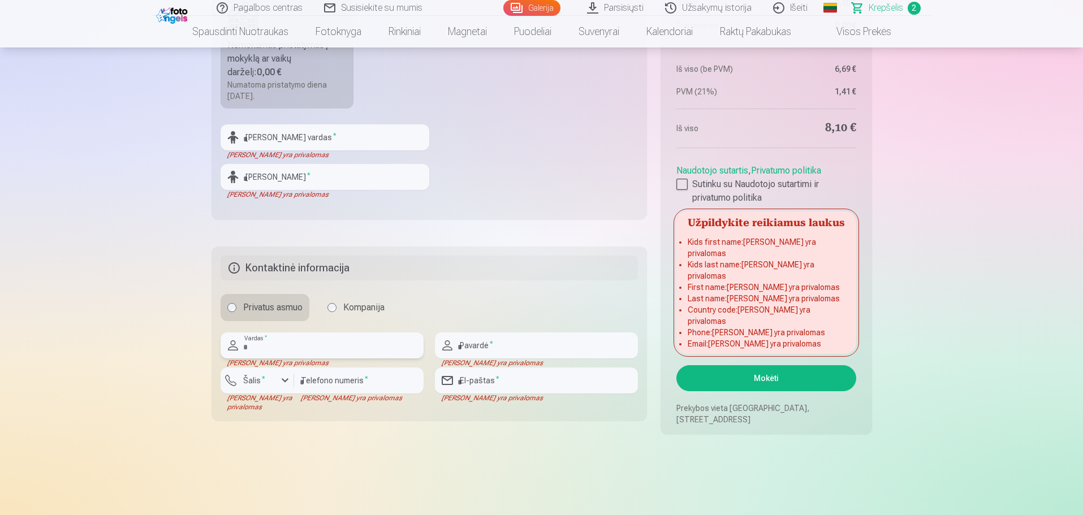
scroll to position [566, 0]
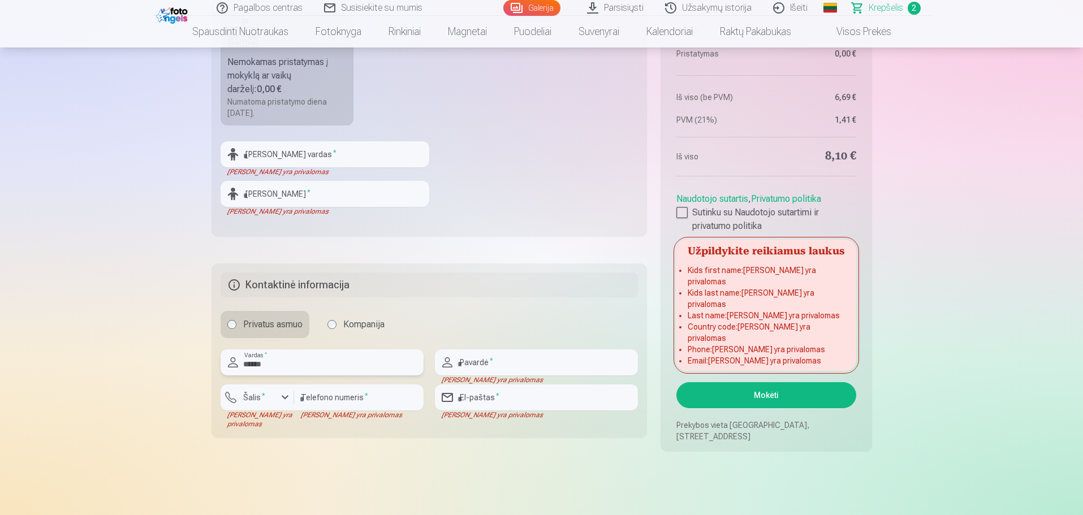
type input "******"
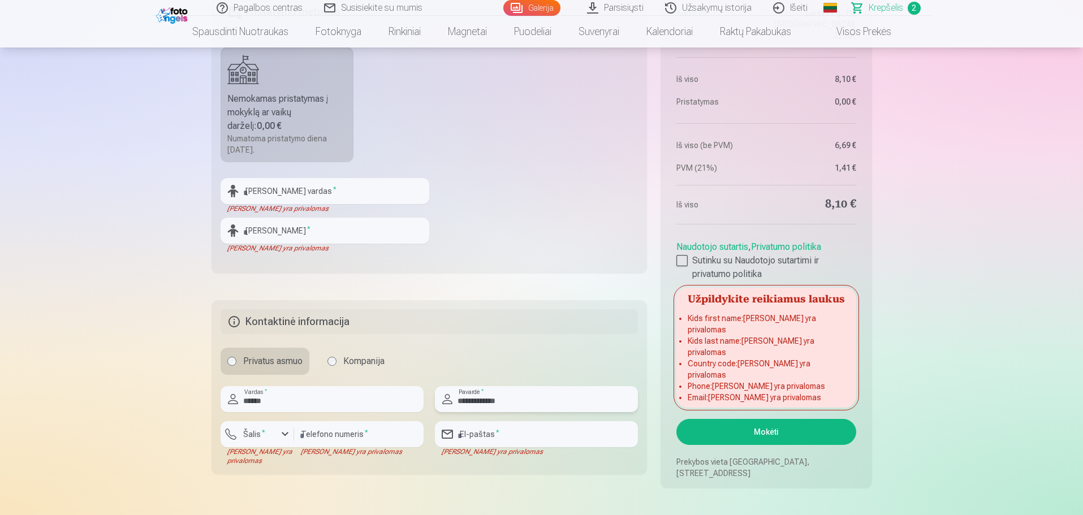
scroll to position [509, 0]
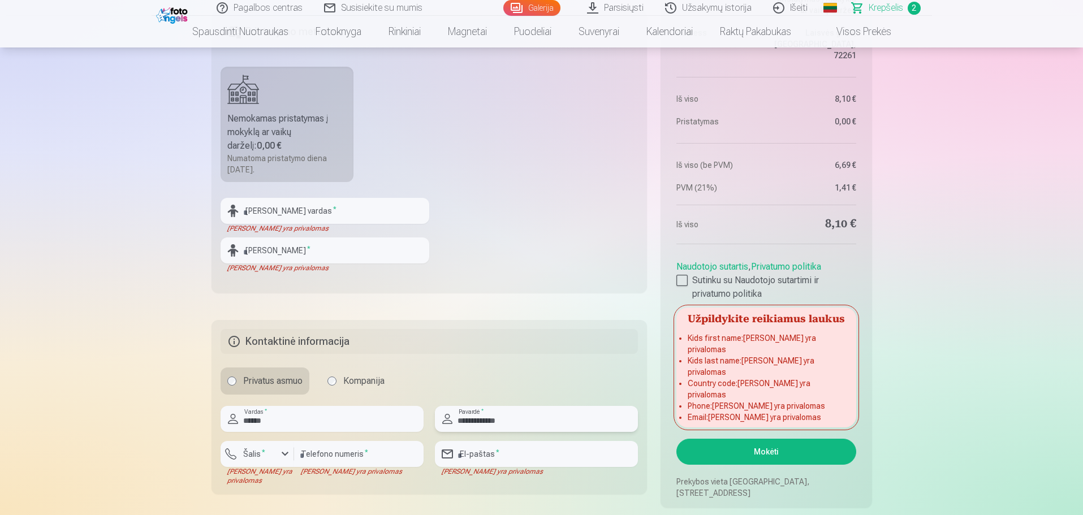
type input "**********"
click at [290, 450] on div "button" at bounding box center [285, 455] width 14 height 14
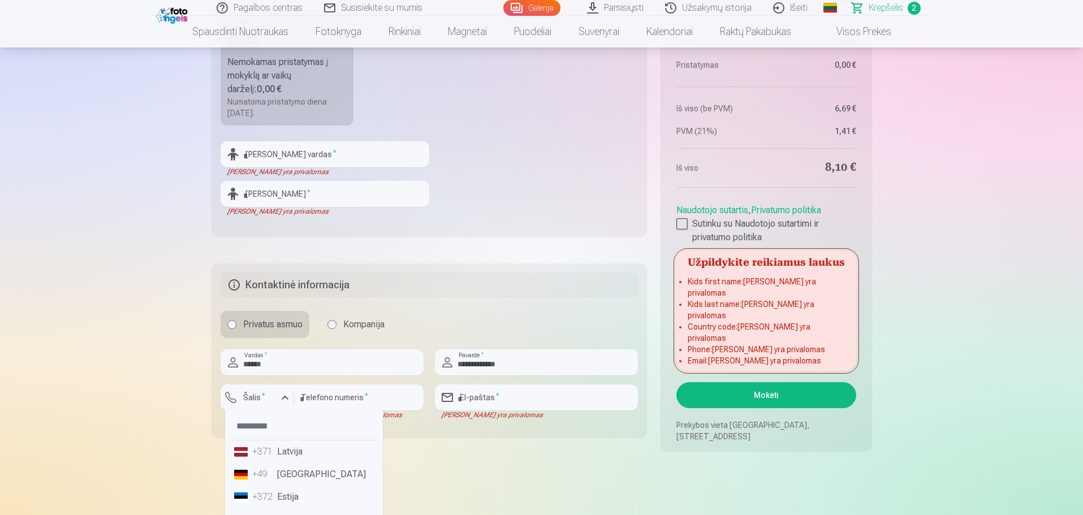
scroll to position [57, 0]
click at [304, 469] on li "+370 Lietuva" at bounding box center [304, 463] width 149 height 23
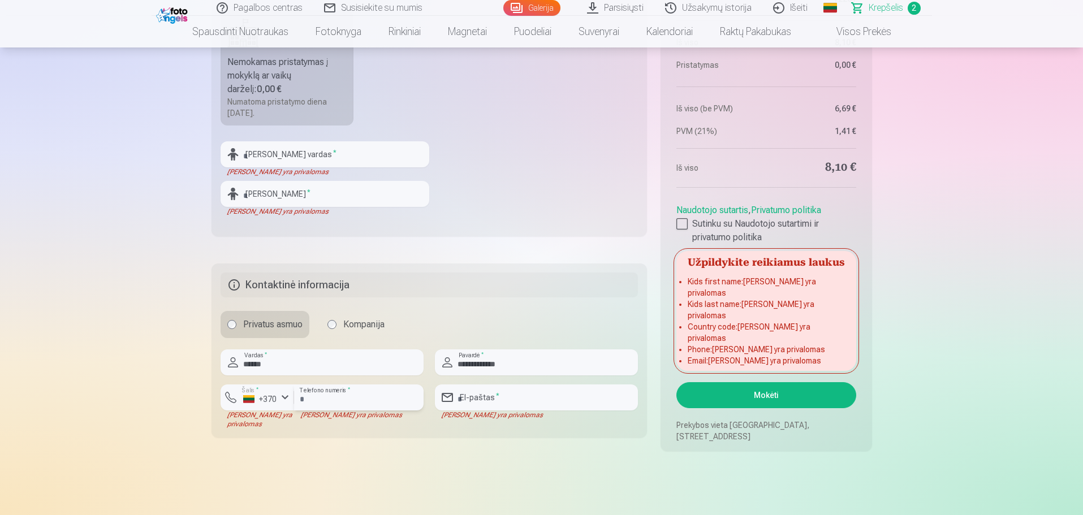
click at [324, 397] on input "number" at bounding box center [359, 398] width 130 height 26
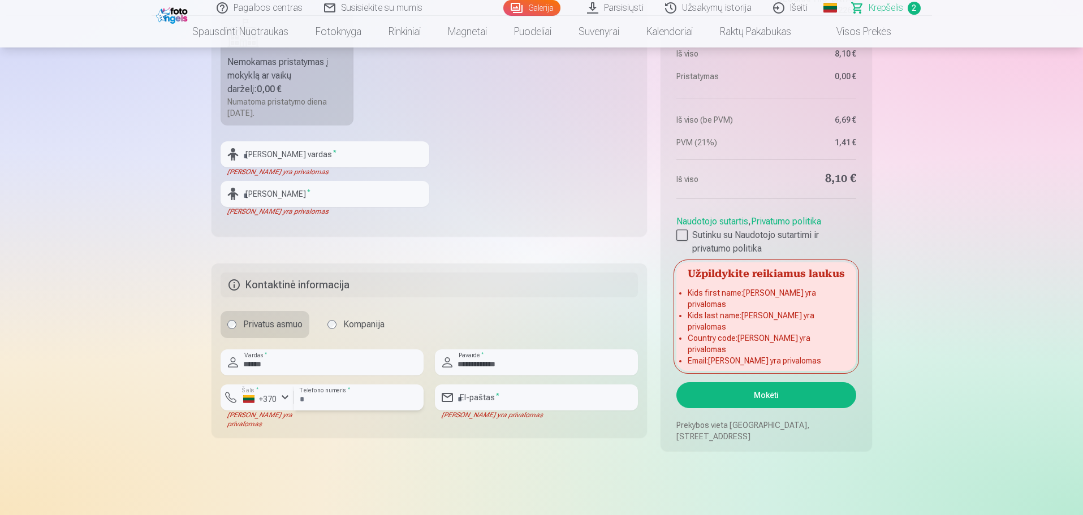
type input "********"
click at [534, 395] on input "email" at bounding box center [536, 398] width 203 height 26
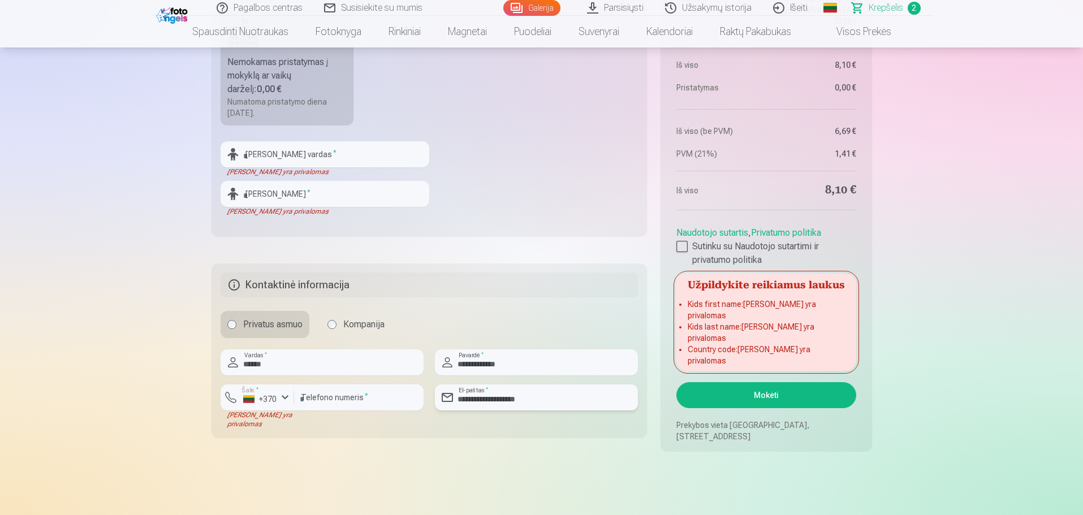
type input "**********"
click at [722, 397] on button "Mokėti" at bounding box center [766, 395] width 179 height 26
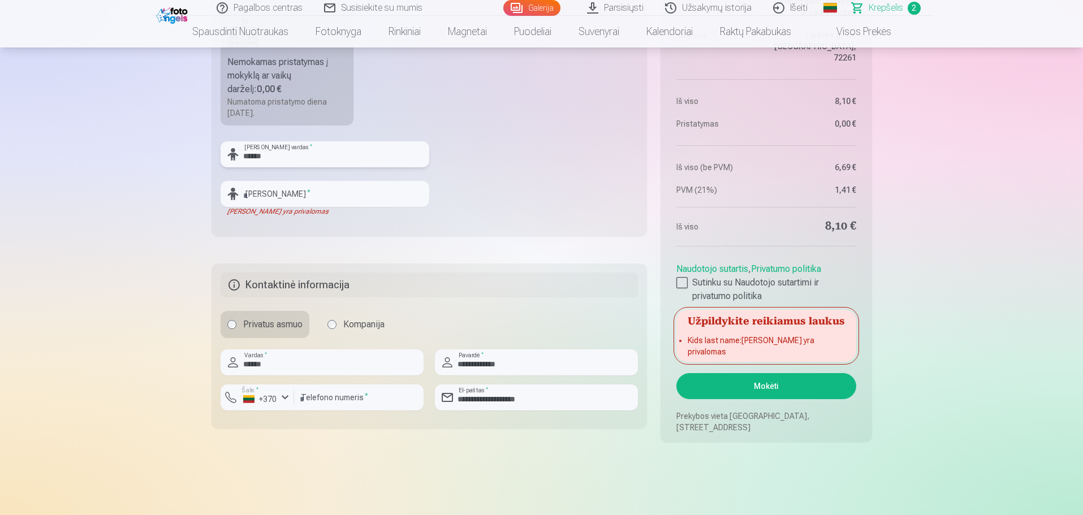
type input "******"
click at [329, 200] on input "text" at bounding box center [325, 194] width 209 height 26
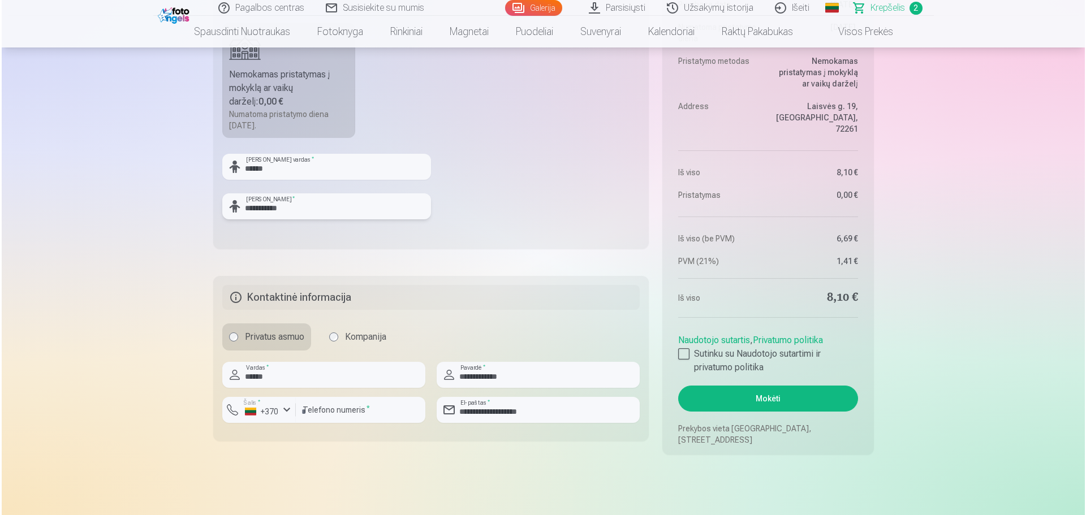
scroll to position [566, 0]
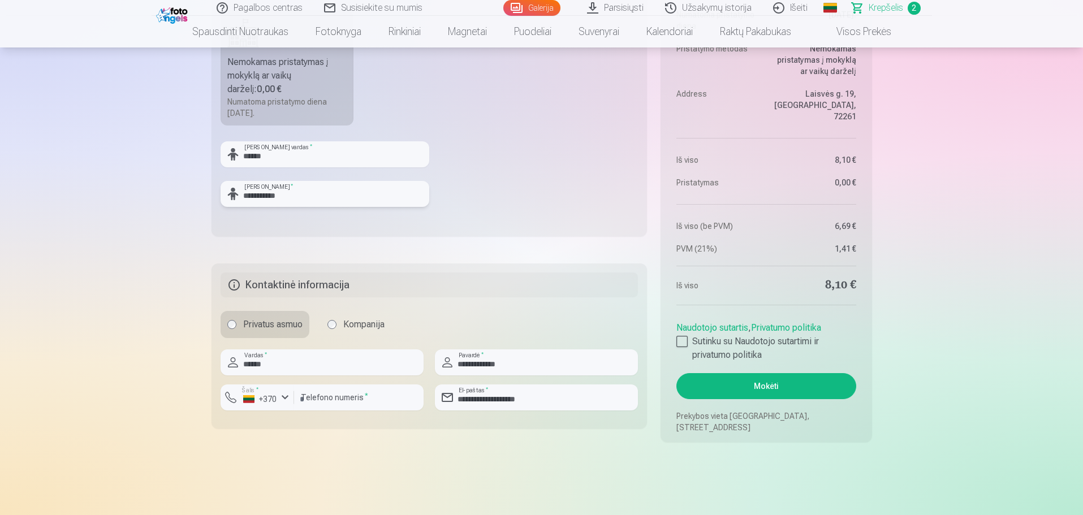
type input "**********"
click at [764, 387] on button "Mokėti" at bounding box center [766, 386] width 179 height 26
